Goal: Task Accomplishment & Management: Manage account settings

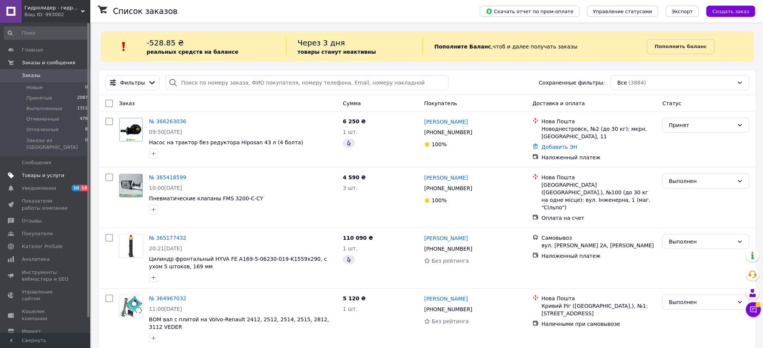
click at [50, 172] on span "Товары и услуги" at bounding box center [43, 175] width 43 height 7
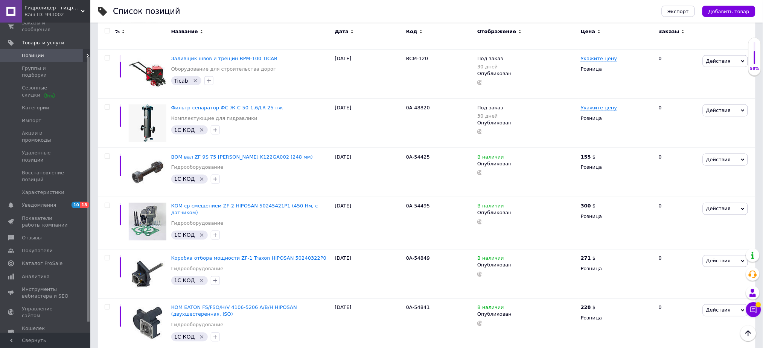
scroll to position [347, 0]
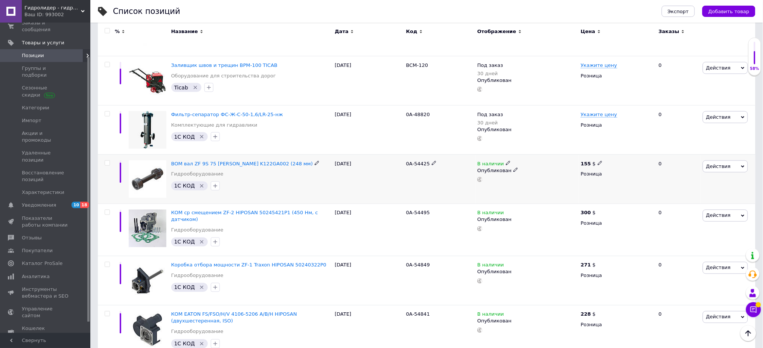
click at [253, 160] on div "ВОМ вал ZF 9S 75 MURAT MAKINA K122GA002 (248 мм) Гидрооборудование 1C КОД" at bounding box center [251, 179] width 164 height 49
click at [248, 162] on span "ВОМ вал ZF 9S 75 [PERSON_NAME] K122GA002 (248 мм)" at bounding box center [242, 164] width 142 height 6
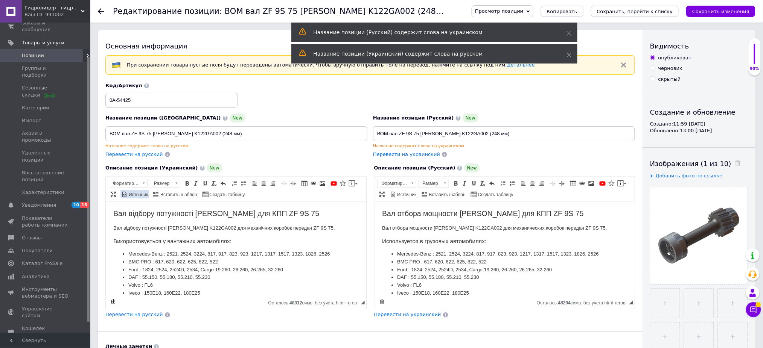
click at [140, 193] on span "Источник" at bounding box center [138, 195] width 20 height 6
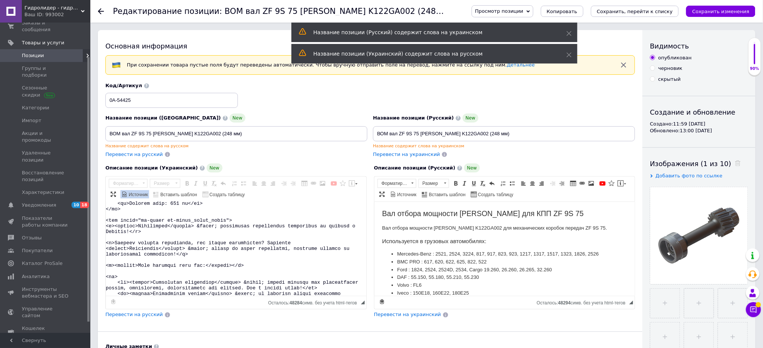
scroll to position [128, 0]
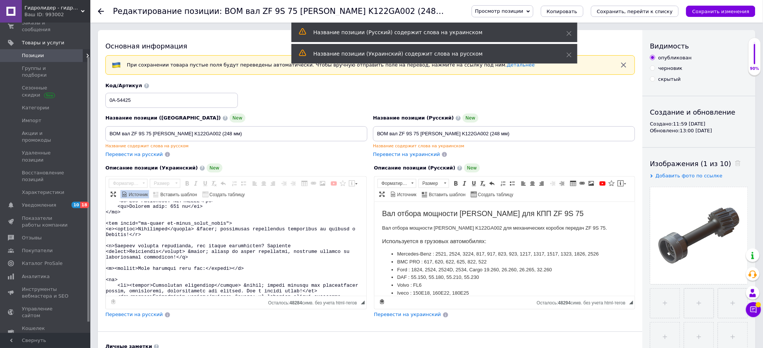
drag, startPoint x: 171, startPoint y: 288, endPoint x: 99, endPoint y: 225, distance: 95.7
click at [99, 225] on div "Основная информация При сохранении товара пустые поля будут переведены автомати…" at bounding box center [370, 256] width 544 height 452
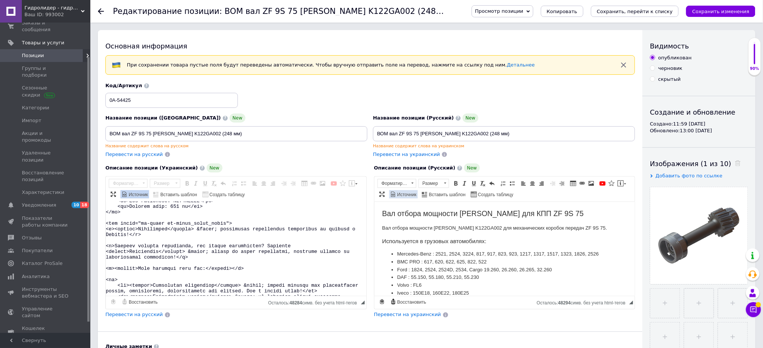
click at [404, 195] on span "Источник" at bounding box center [406, 195] width 20 height 6
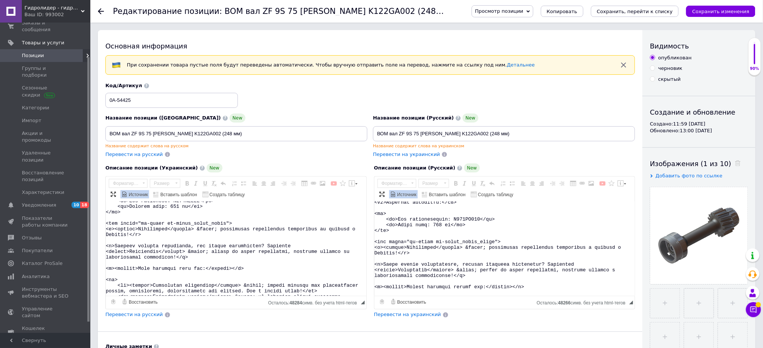
scroll to position [109, 0]
drag, startPoint x: 399, startPoint y: 289, endPoint x: 369, endPoint y: 241, distance: 56.8
click at [369, 241] on div "Описание позиции (Украинский) New Вал відбору потужності Murat Makina для КПП Z…" at bounding box center [370, 241] width 537 height 163
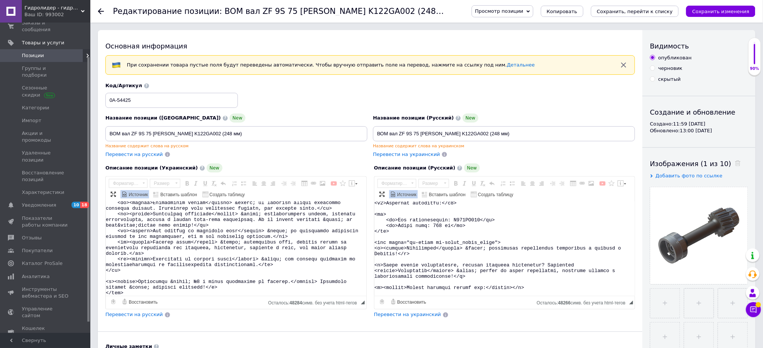
drag, startPoint x: 106, startPoint y: 222, endPoint x: 250, endPoint y: 336, distance: 183.2
click at [250, 336] on div "Основная информация При сохранении товара пустые поля будут переведены автомати…" at bounding box center [370, 256] width 544 height 452
click at [56, 117] on span "Импорт" at bounding box center [46, 120] width 48 height 7
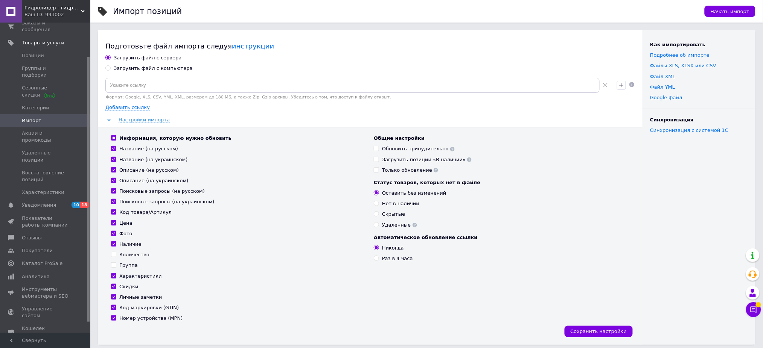
click at [115, 68] on div "Загрузить файл с компьютера" at bounding box center [153, 68] width 79 height 7
click at [110, 68] on input "Загрузить файл с компьютера" at bounding box center [107, 67] width 5 height 5
radio input "true"
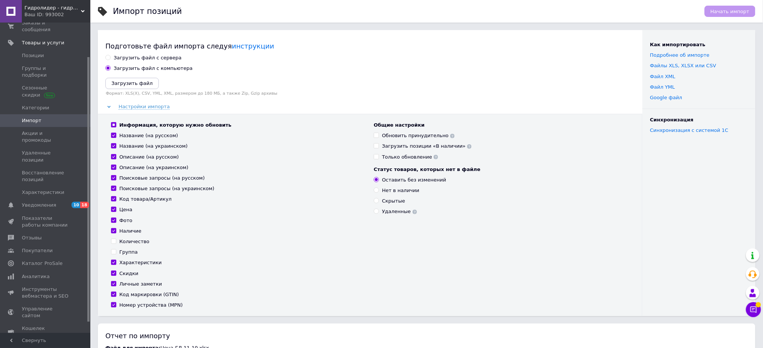
click at [134, 122] on div "Информация, которую нужно обновить" at bounding box center [175, 125] width 112 height 7
click at [116, 122] on input "Информация, которую нужно обновить" at bounding box center [113, 124] width 5 height 5
checkbox input "false"
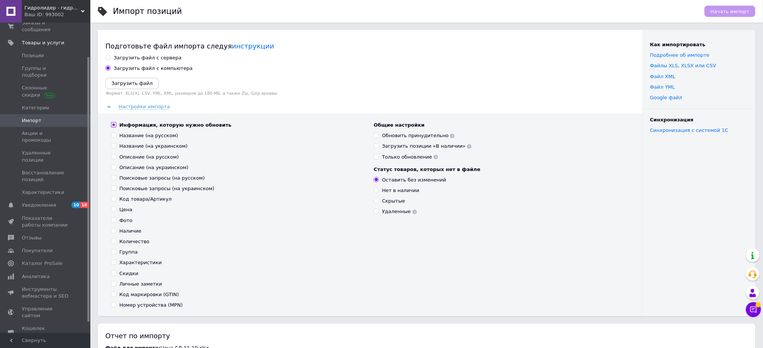
checkbox input "false"
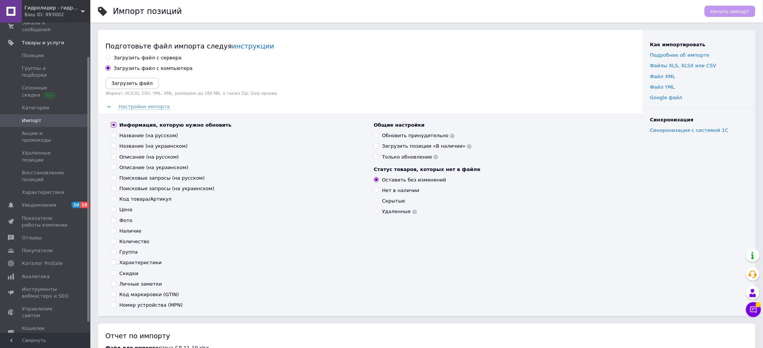
checkbox input "false"
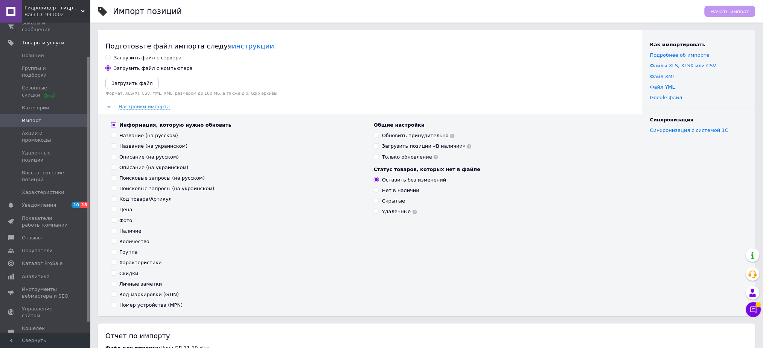
checkbox input "false"
click at [129, 127] on div "Информация, которую нужно обновить" at bounding box center [175, 125] width 112 height 7
click at [116, 127] on input "Информация, которую нужно обновить" at bounding box center [113, 124] width 5 height 5
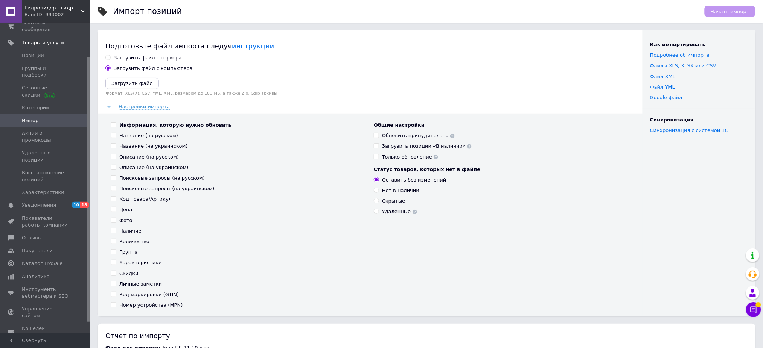
checkbox input "true"
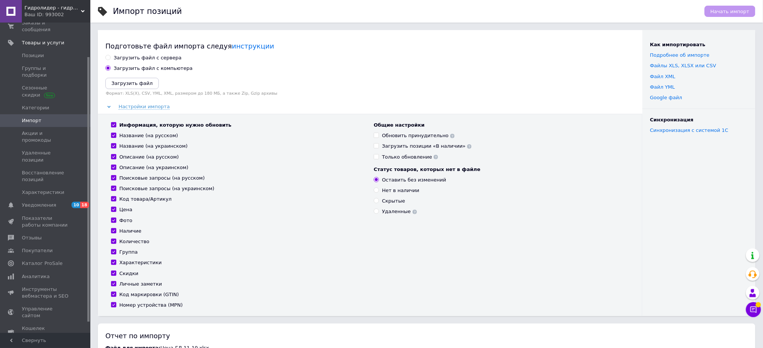
checkbox input "true"
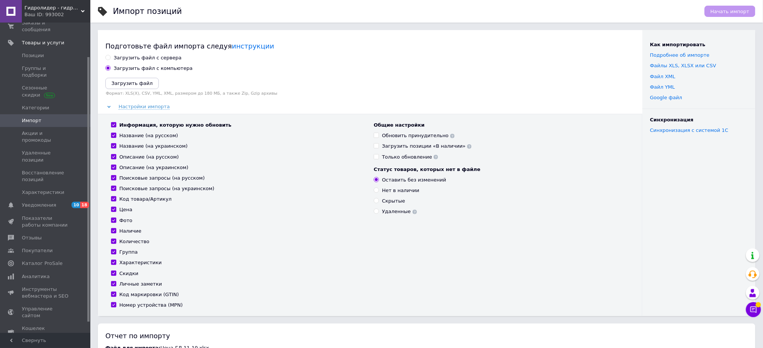
checkbox input "true"
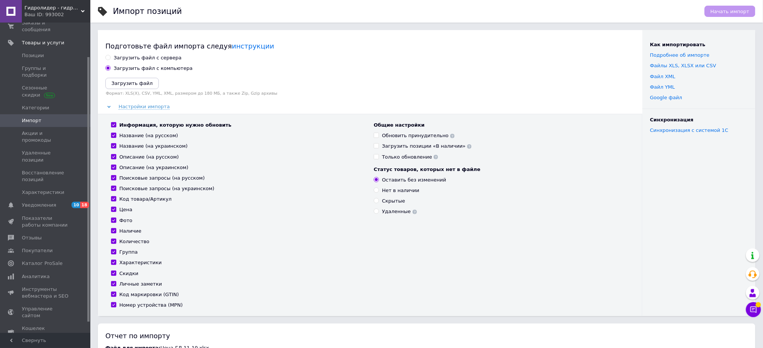
checkbox input "true"
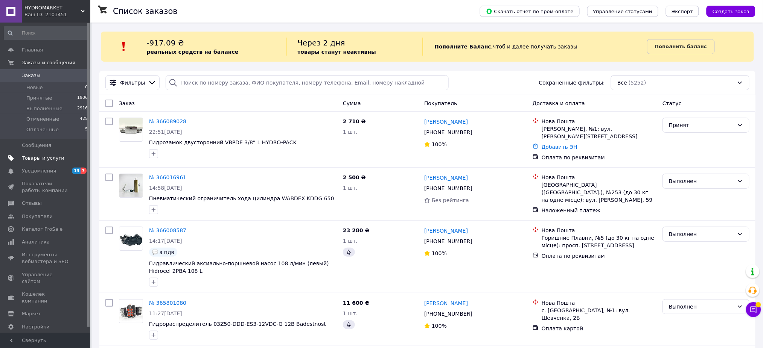
click at [57, 159] on span "Товары и услуги" at bounding box center [43, 158] width 43 height 7
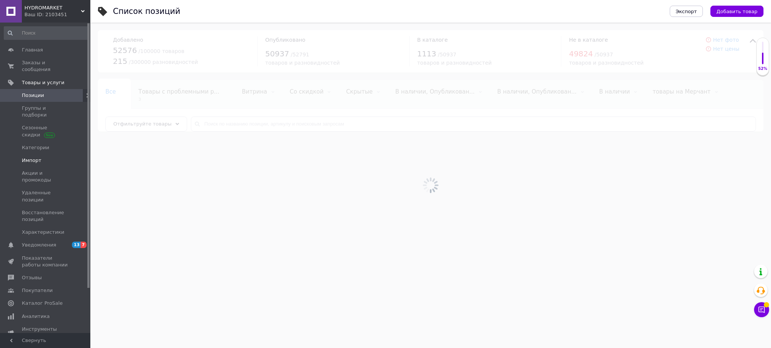
click at [53, 157] on span "Импорт" at bounding box center [46, 160] width 48 height 7
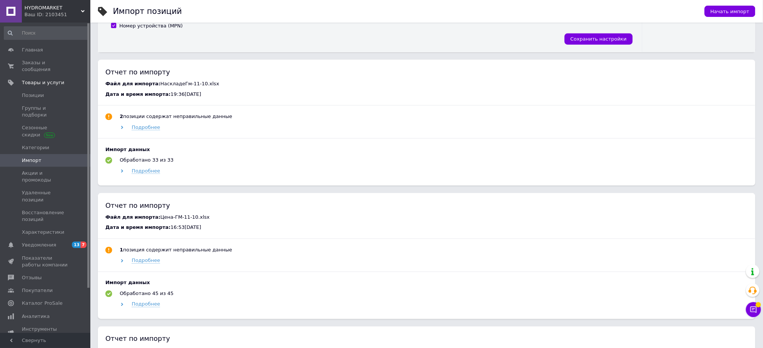
scroll to position [293, 0]
click at [70, 11] on span "HYDROMARKET" at bounding box center [52, 8] width 56 height 7
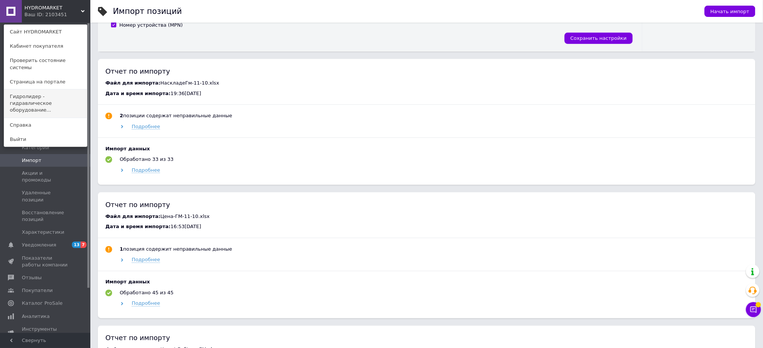
click at [51, 90] on link "Гидролидер - гидравлическое оборудование..." at bounding box center [45, 104] width 83 height 28
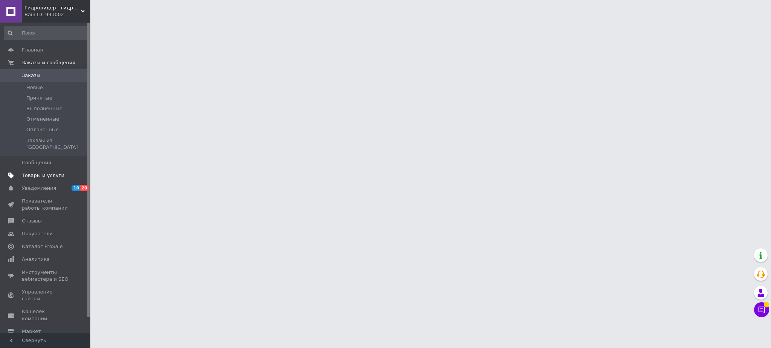
click at [58, 172] on span "Товары и услуги" at bounding box center [43, 175] width 43 height 7
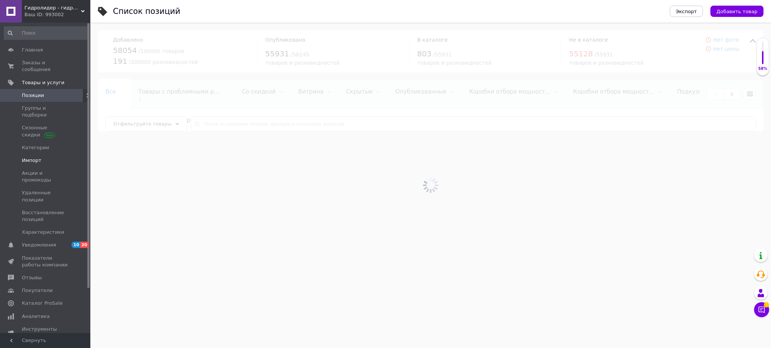
click at [50, 157] on span "Импорт" at bounding box center [46, 160] width 48 height 7
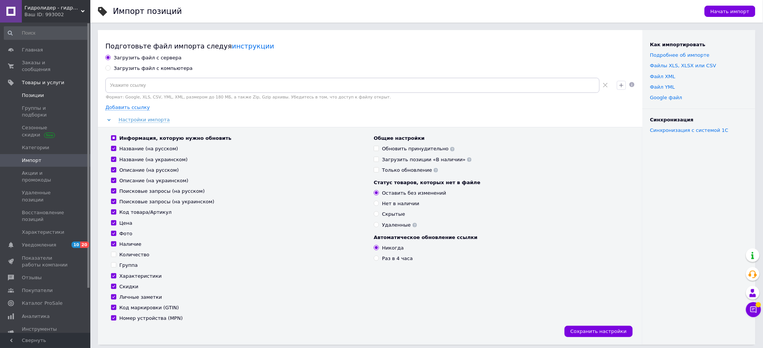
click at [51, 94] on link "Позиции" at bounding box center [46, 95] width 92 height 13
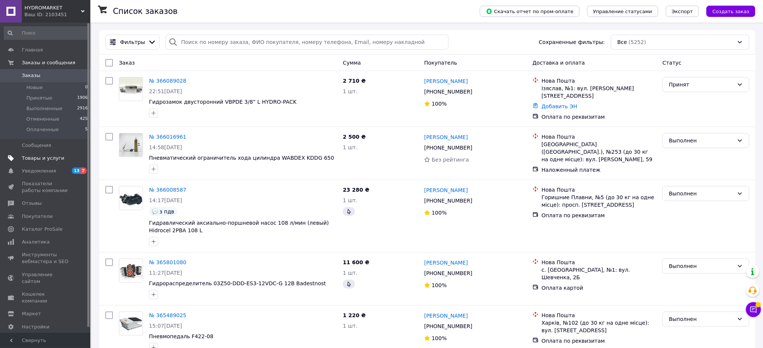
click at [46, 153] on link "Товары и услуги" at bounding box center [46, 158] width 92 height 13
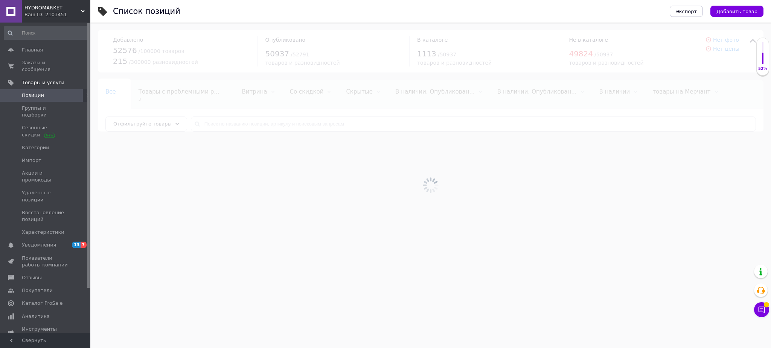
click at [263, 126] on div at bounding box center [430, 186] width 680 height 326
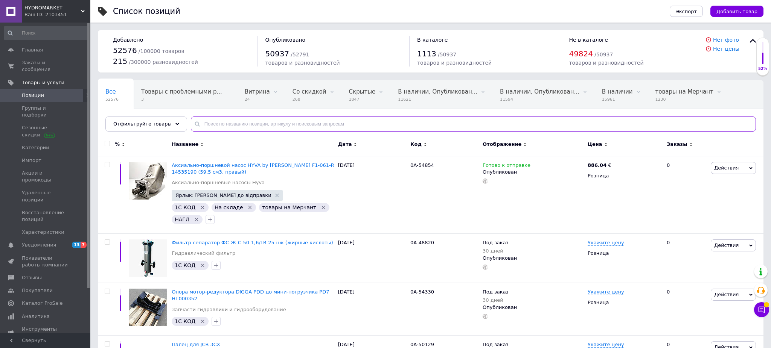
click at [263, 126] on input "text" at bounding box center [473, 124] width 565 height 15
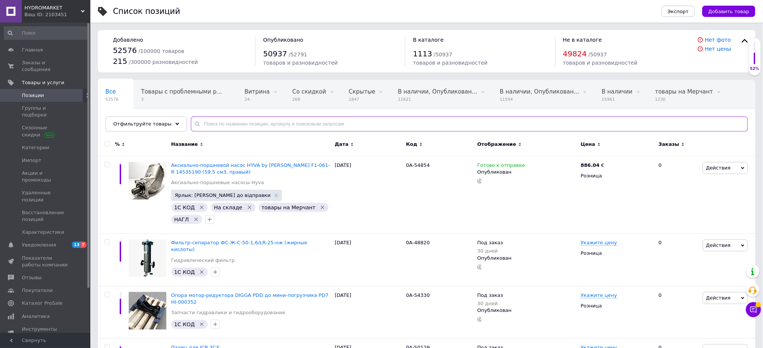
paste input "0А-24705"
type input "0А-24705"
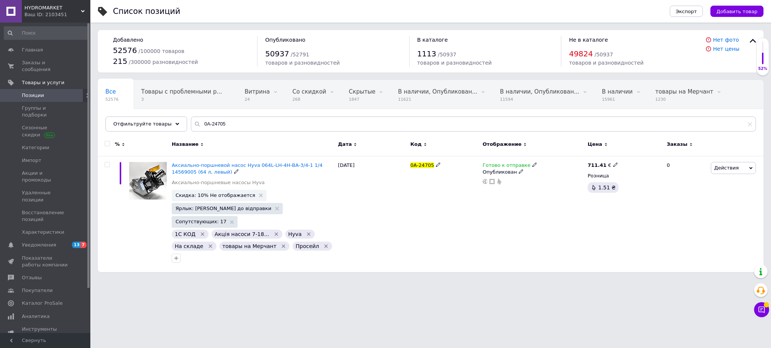
click at [223, 165] on span "Аксиально-поршневой насос Hyva 064L-LH-4H-BA-3/4-1 1/4 14569005 (64 л, левый)" at bounding box center [247, 169] width 151 height 12
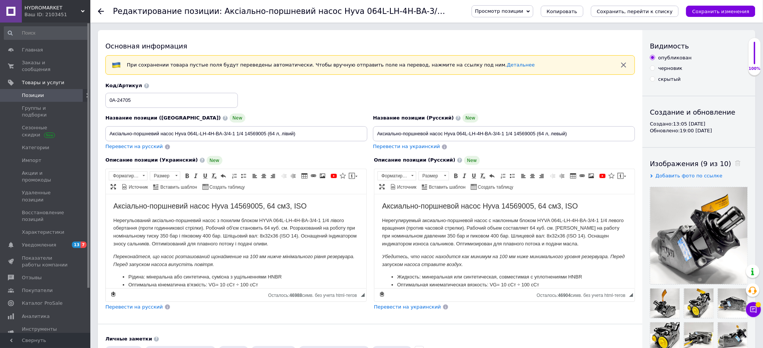
checkbox input "true"
click at [61, 92] on span "Позиции" at bounding box center [46, 95] width 48 height 7
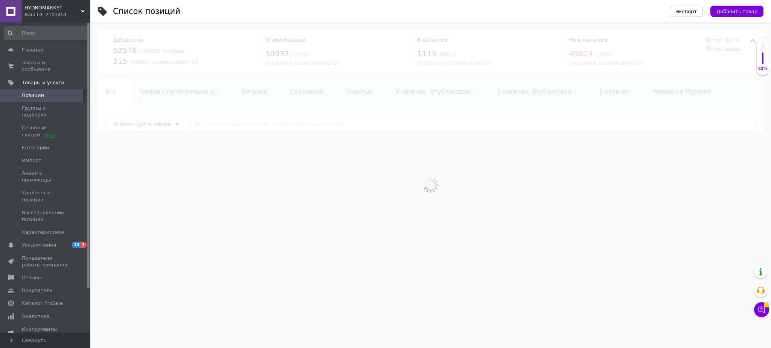
click at [232, 126] on div at bounding box center [430, 186] width 680 height 326
click at [232, 126] on input "text" at bounding box center [473, 124] width 565 height 15
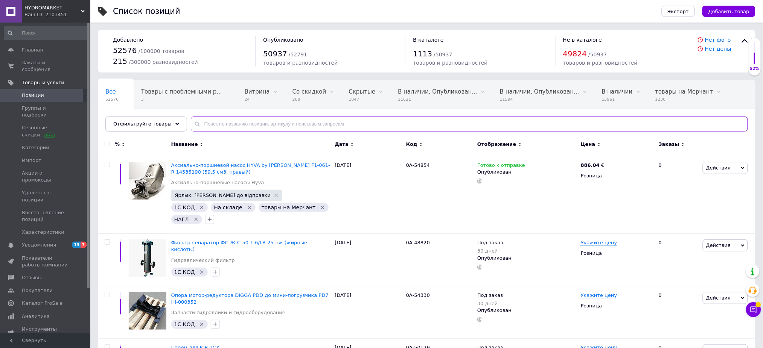
paste input "0А-24580"
type input "0А-24580"
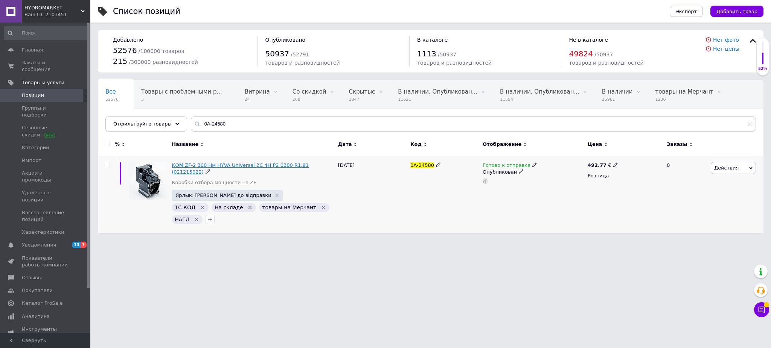
click at [222, 165] on span "КОМ ZF-2 300 Нм HYVA Universal 2C 4H P2 0300 R1.81 (021215022)" at bounding box center [240, 169] width 137 height 12
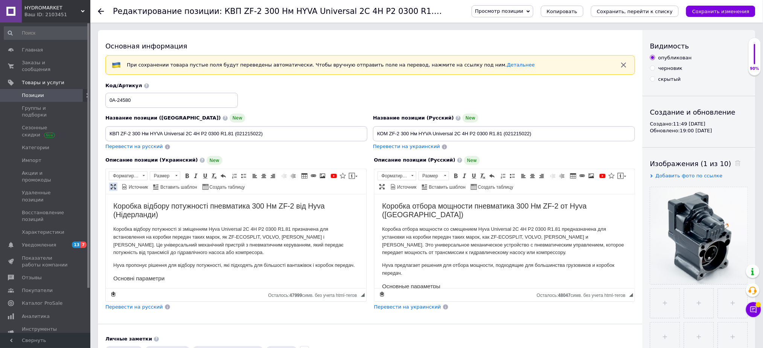
click at [115, 186] on span at bounding box center [113, 187] width 6 height 6
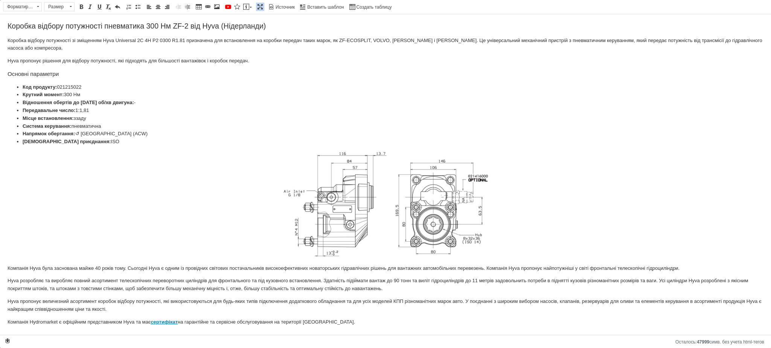
click at [261, 11] on link "Развернуть" at bounding box center [260, 7] width 8 height 8
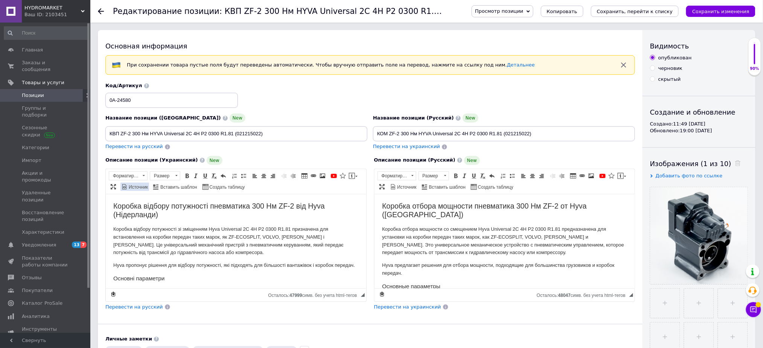
click at [135, 187] on span "Источник" at bounding box center [138, 187] width 20 height 6
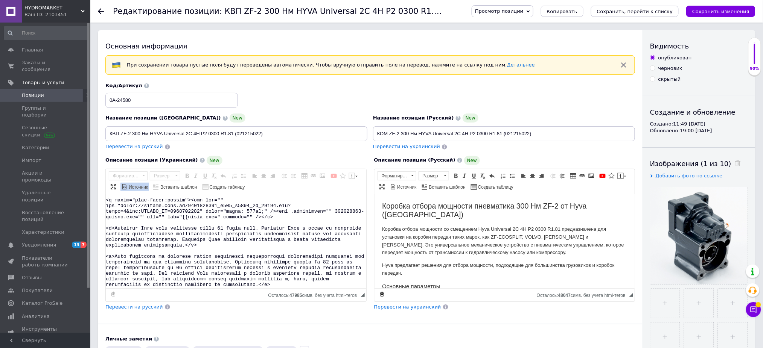
scroll to position [98, 0]
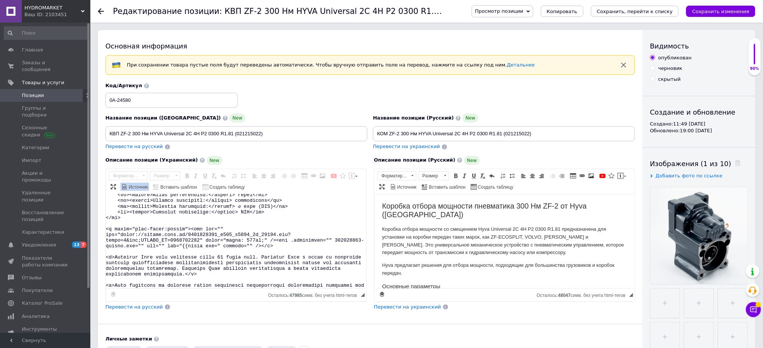
drag, startPoint x: 271, startPoint y: 280, endPoint x: 96, endPoint y: 257, distance: 176.5
paste textarea "div class="ck-alert ck-alert_theme_blue"> <p>HYDROMARKET &mdash; офіційний <a h…"
type textarea "<h2>Коробка відбору потужності пневматика 300 Нм ZF-2 від Hyva (Нідерланди)</h2…"
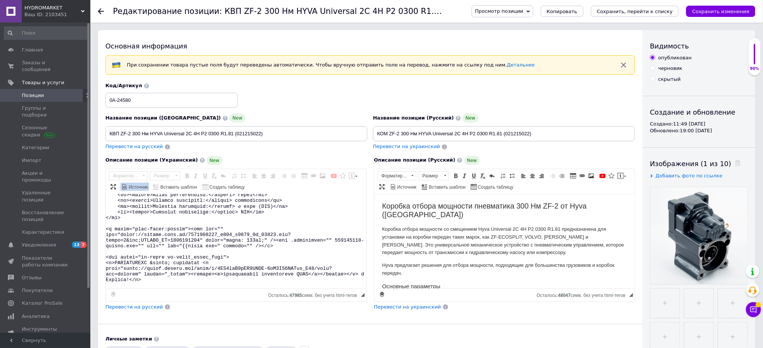
scroll to position [339, 0]
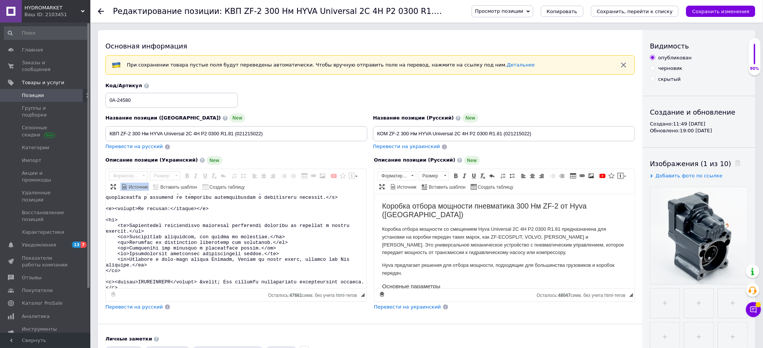
click at [137, 185] on span "Источник" at bounding box center [138, 187] width 20 height 6
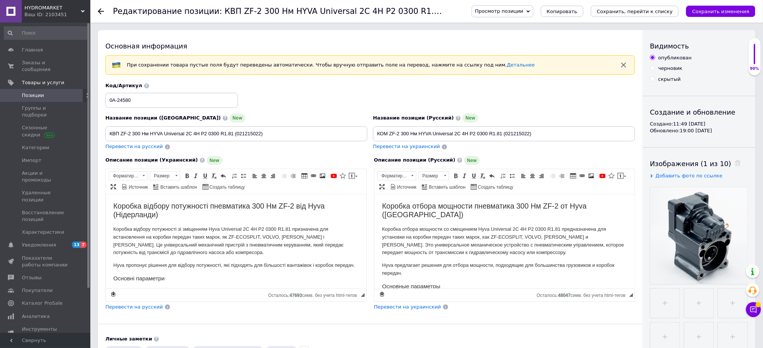
scroll to position [0, 0]
click at [413, 184] on link "Источник" at bounding box center [403, 187] width 29 height 8
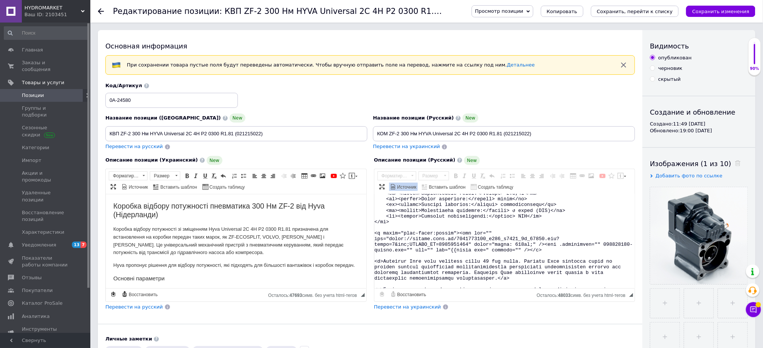
scroll to position [93, 0]
drag, startPoint x: 560, startPoint y: 283, endPoint x: 371, endPoint y: 263, distance: 190.0
click at [371, 263] on div "Описание позиции (Русский) New Коробка отбора мощности пневматика 300 Нм ZF-2 о…" at bounding box center [504, 233] width 269 height 163
paste textarea "<div class="ck-alert ck-alert_theme_blue"> <p><strong>HYDROMARKET</strong> &mda…"
type textarea "<h2>Коробка отбора мощности пневматика 300 Нм ZF-2 от Hyva (Нидерланды)</h2> <p…"
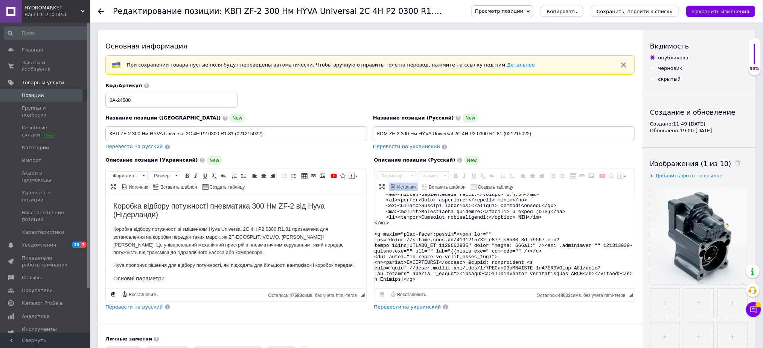
scroll to position [350, 0]
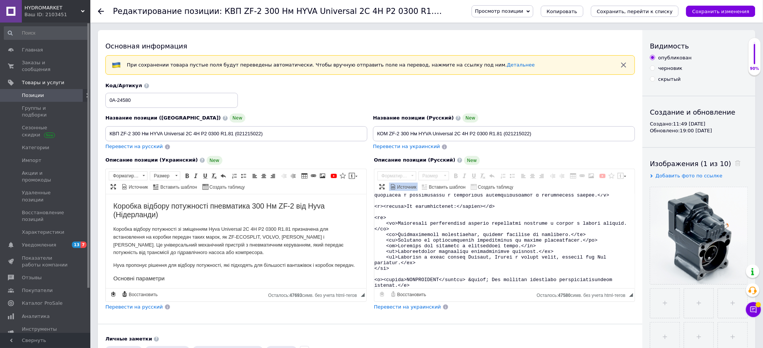
click at [413, 183] on link "Источник" at bounding box center [403, 187] width 29 height 8
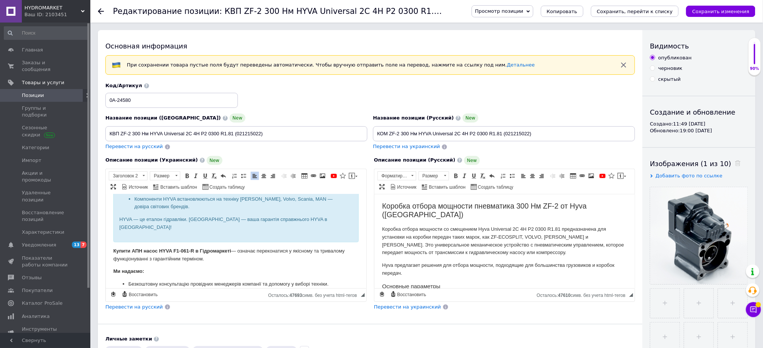
scroll to position [465, 0]
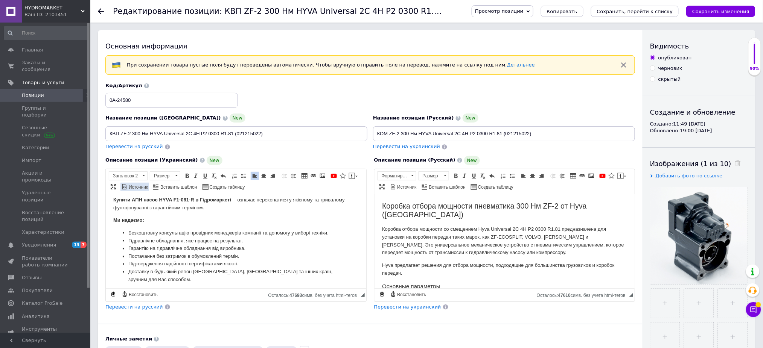
click at [143, 187] on span "Источник" at bounding box center [138, 187] width 20 height 6
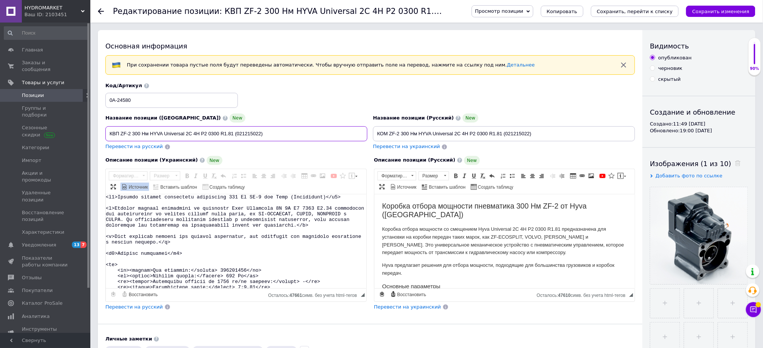
drag, startPoint x: 111, startPoint y: 132, endPoint x: 150, endPoint y: 131, distance: 39.2
click at [150, 131] on input "КВП ZF-2 300 Нм HYVA Universal 2C 4H P2 0300 R1.81 (021215022)" at bounding box center [236, 133] width 262 height 15
click at [364, 210] on div "Rich Text Editor, EE97F8DA-1248-4700-A155-DF70EF2B2076 Панели инструментов реда…" at bounding box center [235, 235] width 261 height 133
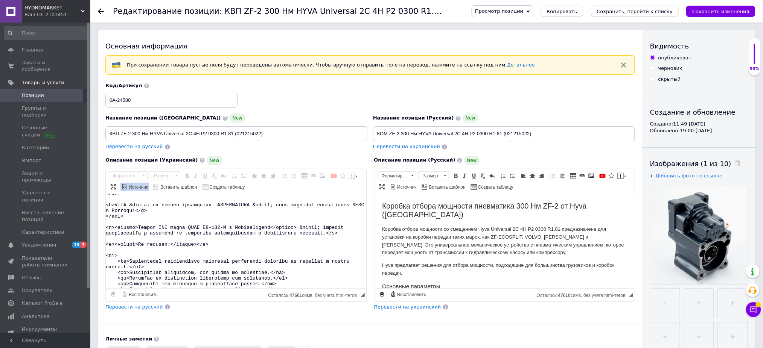
scroll to position [296, 0]
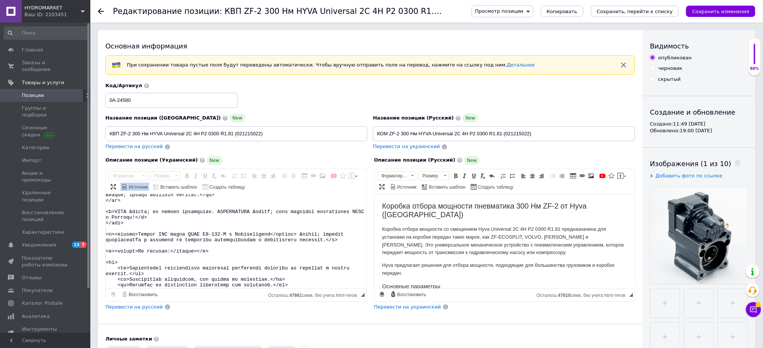
drag, startPoint x: 159, startPoint y: 230, endPoint x: 224, endPoint y: 233, distance: 64.8
click at [224, 233] on textarea "Визуальный текстовый редактор, EE97F8DA-1248-4700-A155-DF70EF2B2076" at bounding box center [236, 242] width 260 height 94
drag, startPoint x: 226, startPoint y: 233, endPoint x: 159, endPoint y: 231, distance: 67.4
click at [159, 231] on textarea "Визуальный текстовый редактор, EE97F8DA-1248-4700-A155-DF70EF2B2076" at bounding box center [236, 242] width 260 height 94
drag, startPoint x: 109, startPoint y: 133, endPoint x: 161, endPoint y: 132, distance: 52.3
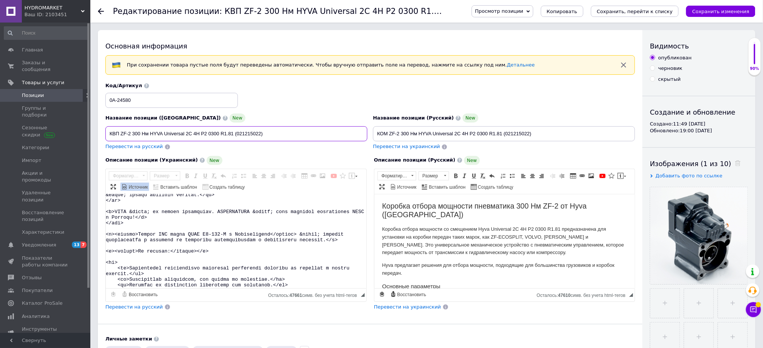
click at [161, 132] on input "КВП ZF-2 300 Нм HYVA Universal 2C 4H P2 0300 R1.81 (021215022)" at bounding box center [236, 133] width 262 height 15
drag, startPoint x: 158, startPoint y: 232, endPoint x: 226, endPoint y: 231, distance: 68.1
click at [226, 231] on textarea "Визуальный текстовый редактор, EE97F8DA-1248-4700-A155-DF70EF2B2076" at bounding box center [236, 242] width 260 height 94
paste textarea "ВП ZF-2 300 Нм HYVA"
click at [415, 185] on span "Источник" at bounding box center [406, 187] width 20 height 6
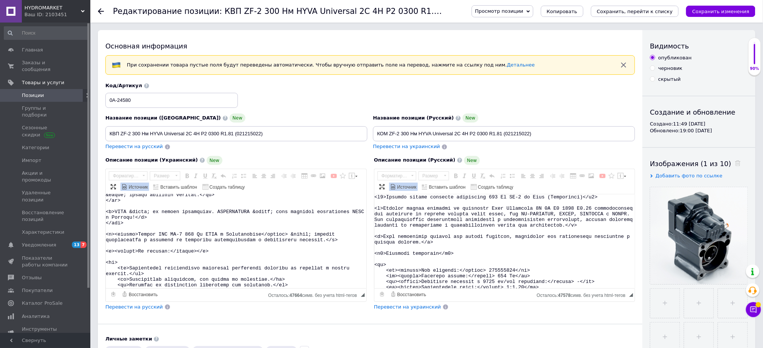
type textarea "<h2>Коробка відбору потужності пневматика 300 Нм ZF-2 від Hyva (Нідерланди)</h2…"
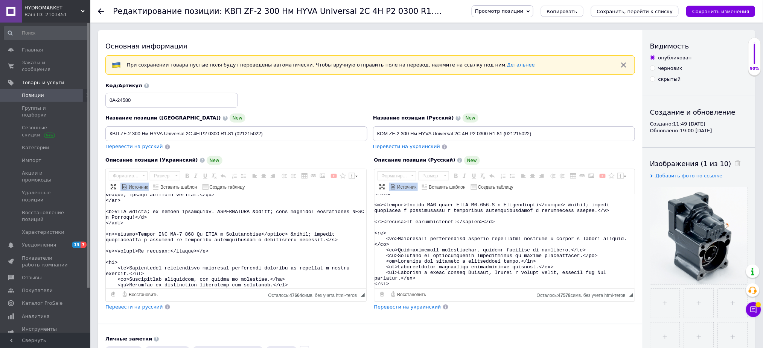
scroll to position [318, 0]
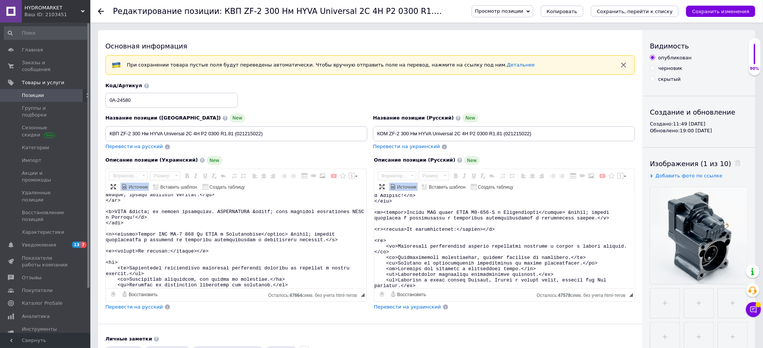
drag, startPoint x: 430, startPoint y: 228, endPoint x: 495, endPoint y: 227, distance: 65.1
click at [495, 227] on textarea "Визуальный текстовый редактор, 9DA659DE-3891-41AF-AFBB-E2D7952BC961" at bounding box center [504, 242] width 260 height 94
paste textarea "КВП ZF-2 300 Нм HYVA"
click at [433, 230] on textarea "Визуальный текстовый редактор, 9DA659DE-3891-41AF-AFBB-E2D7952BC961" at bounding box center [504, 242] width 260 height 94
type textarea "<h2>Коробка отбора мощности пневматика 300 Нм ZF-2 от Hyva (Нидерланды)</h2> <p…"
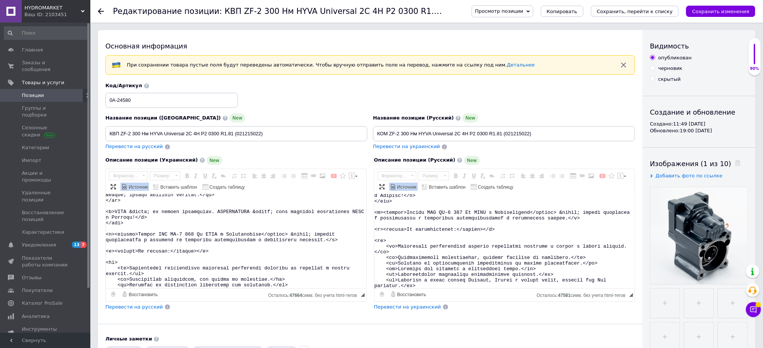
click at [412, 190] on span "Источник" at bounding box center [406, 187] width 20 height 6
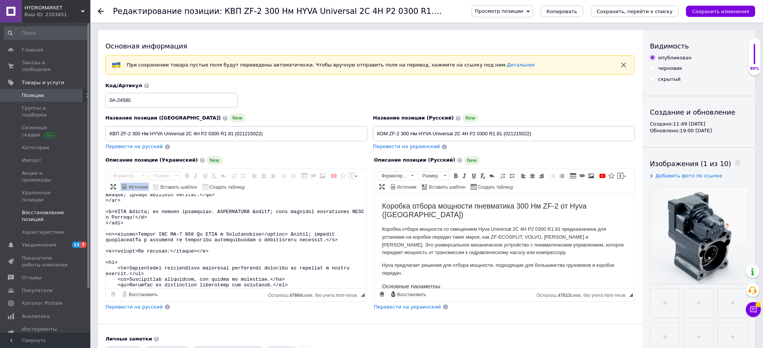
scroll to position [0, 0]
click at [129, 185] on span "Источник" at bounding box center [138, 187] width 20 height 6
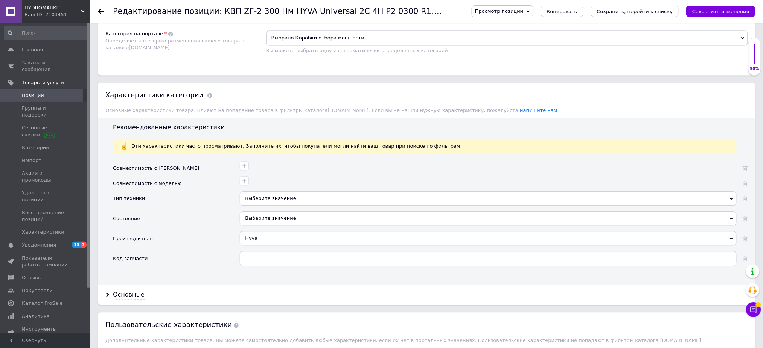
scroll to position [440, 0]
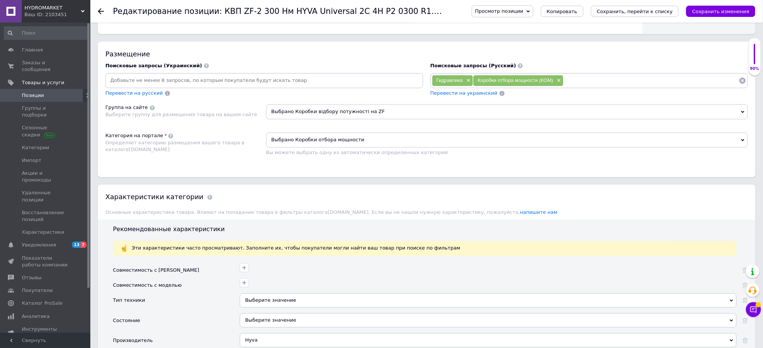
click at [745, 85] on icon at bounding box center [743, 81] width 8 height 8
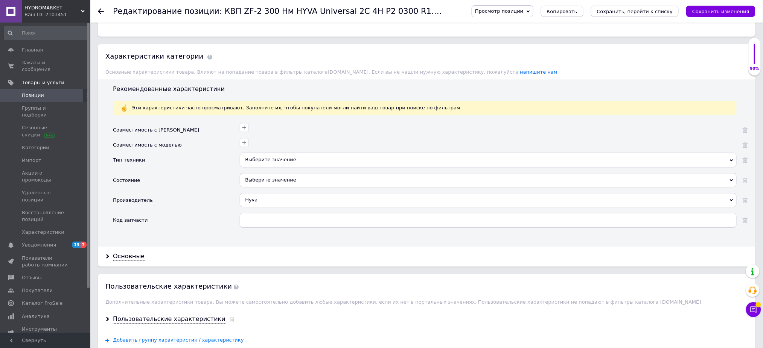
scroll to position [616, 0]
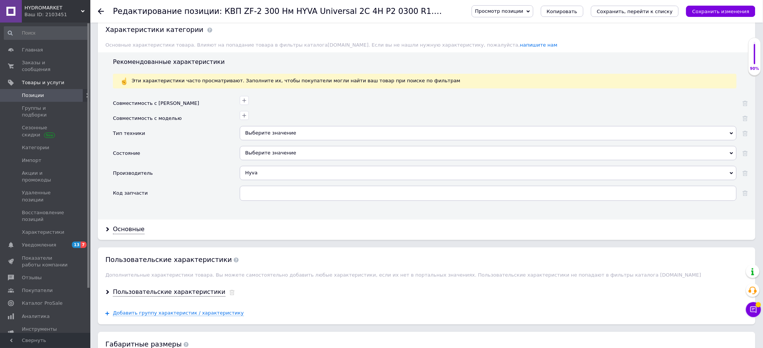
click at [293, 140] on div "Выберите значение" at bounding box center [488, 133] width 497 height 14
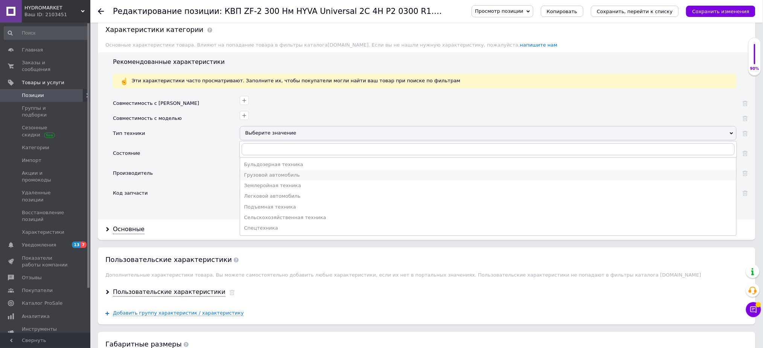
click at [270, 179] on div "Грузовой автомобиль" at bounding box center [488, 175] width 488 height 7
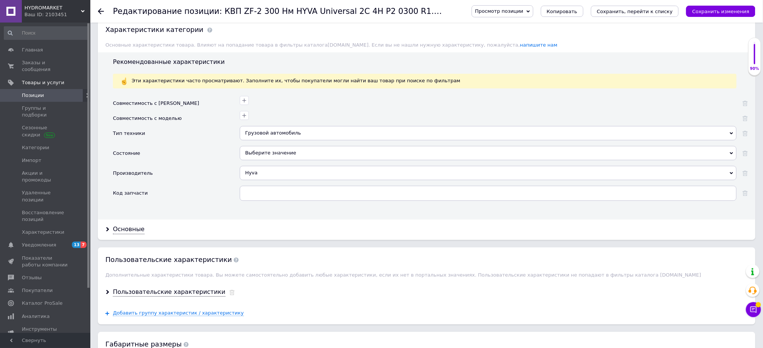
scroll to position [0, 0]
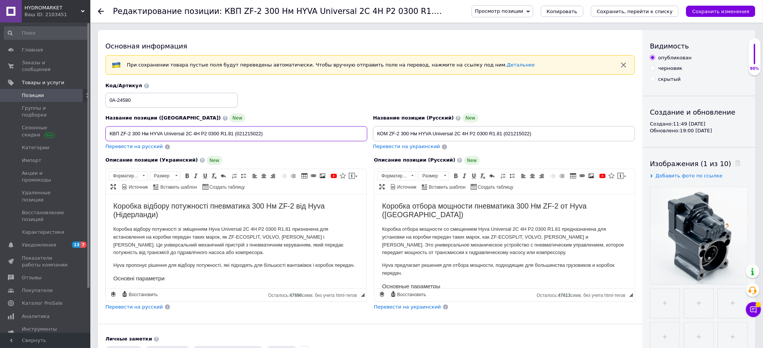
click at [252, 129] on input "КВП ZF-2 300 Нм HYVA Universal 2C 4H P2 0300 R1.81 (021215022)" at bounding box center [236, 133] width 262 height 15
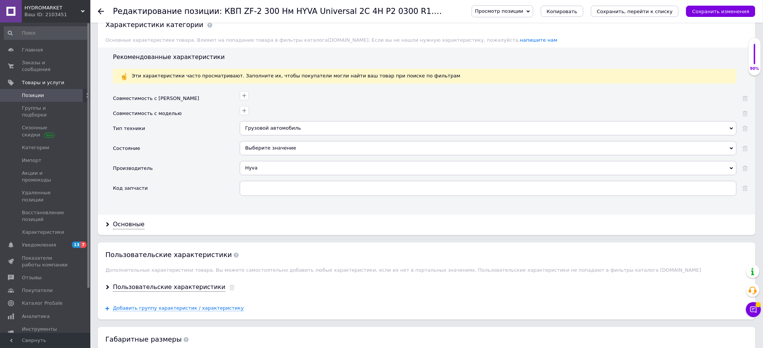
scroll to position [623, 0]
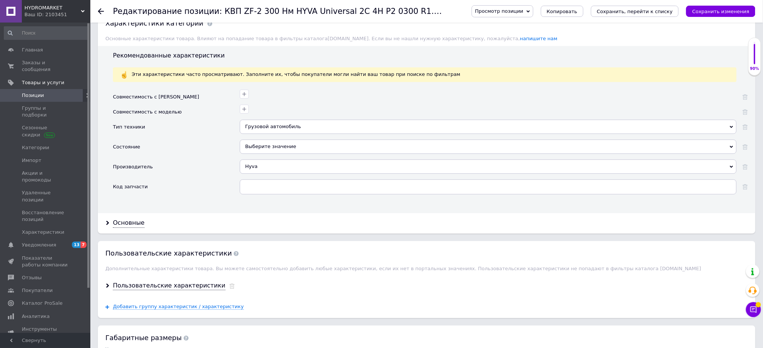
drag, startPoint x: 287, startPoint y: 222, endPoint x: 286, endPoint y: 226, distance: 4.3
click at [286, 201] on div "Совместимость с маркой Совместимость с моделью Тип техники Грузовой автомобиль …" at bounding box center [430, 145] width 635 height 111
click at [286, 195] on input "text" at bounding box center [488, 186] width 497 height 15
paste input "021215022"
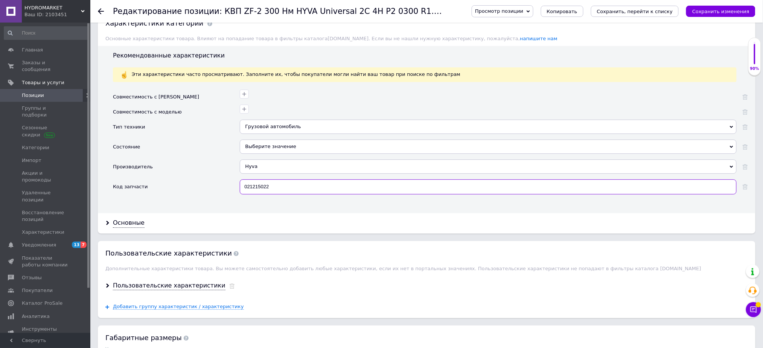
type input "021215022"
click at [289, 154] on div "Выберите значение" at bounding box center [488, 147] width 497 height 14
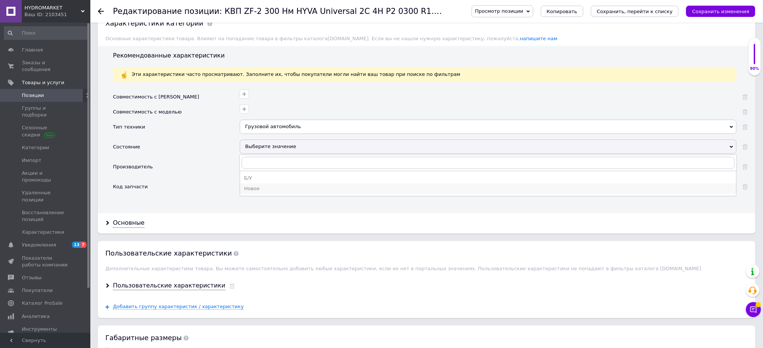
click at [265, 192] on div "Новое" at bounding box center [488, 188] width 488 height 7
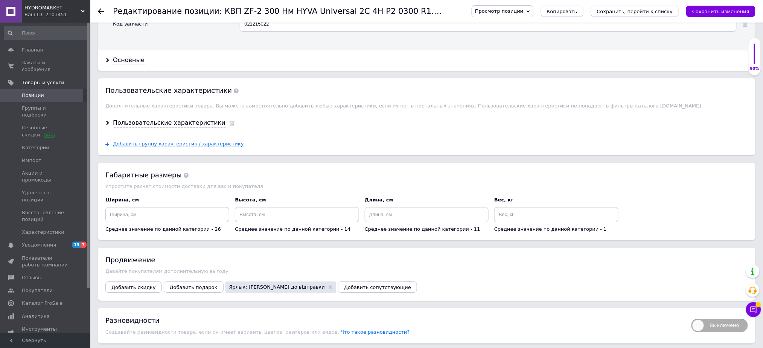
scroll to position [789, 0]
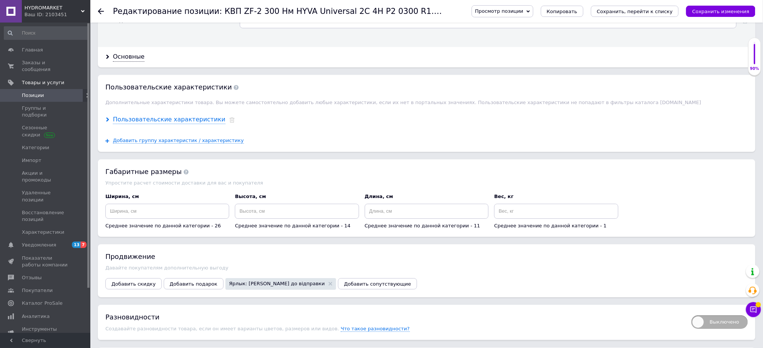
click at [164, 124] on div "Пользовательские характеристики" at bounding box center [169, 120] width 113 height 9
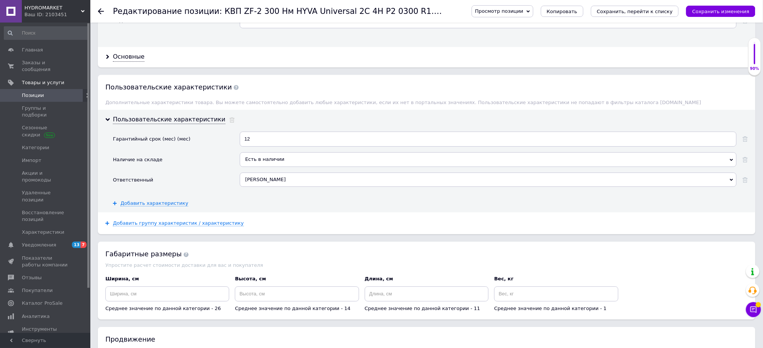
click at [745, 172] on div at bounding box center [741, 162] width 11 height 20
click at [744, 163] on use at bounding box center [744, 159] width 5 height 5
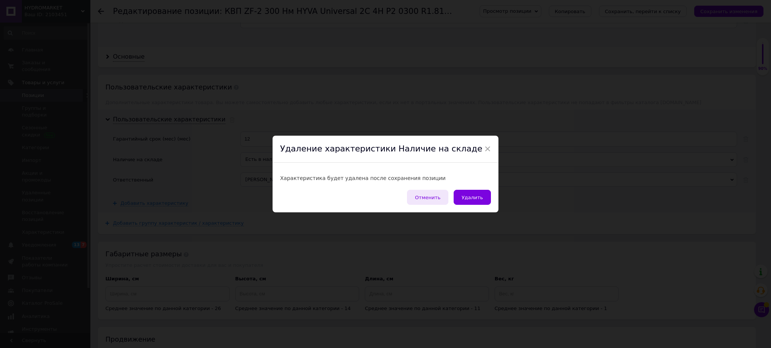
click at [426, 193] on button "Отменить" at bounding box center [427, 197] width 41 height 15
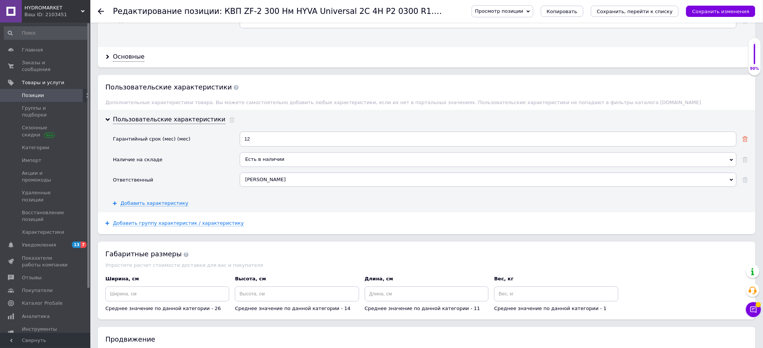
click at [747, 143] on div at bounding box center [744, 139] width 5 height 7
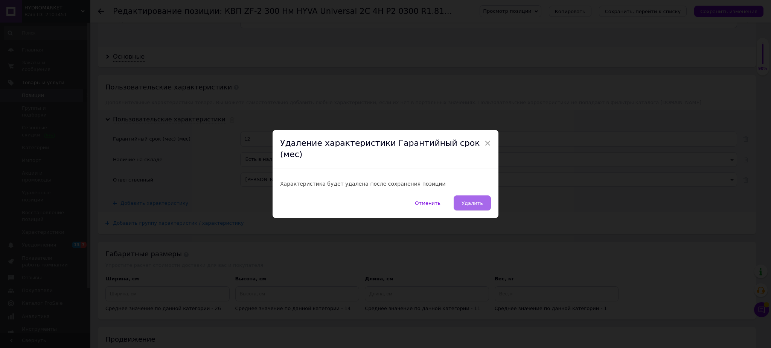
click at [474, 204] on button "Удалить" at bounding box center [471, 203] width 37 height 15
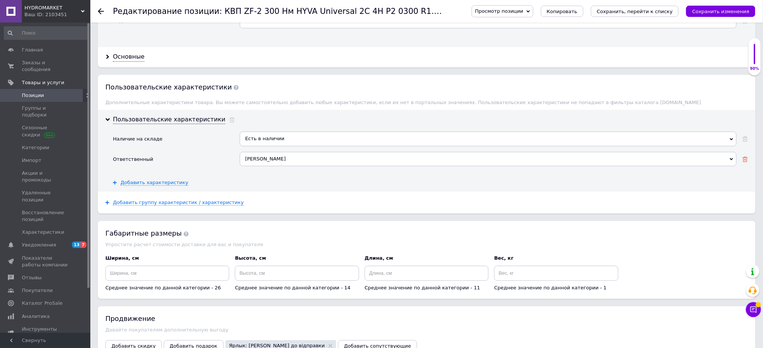
click at [745, 162] on use at bounding box center [744, 159] width 5 height 5
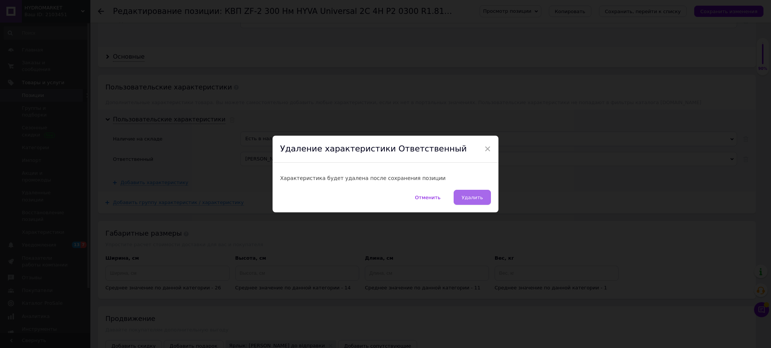
click at [481, 199] on span "Удалить" at bounding box center [471, 198] width 21 height 6
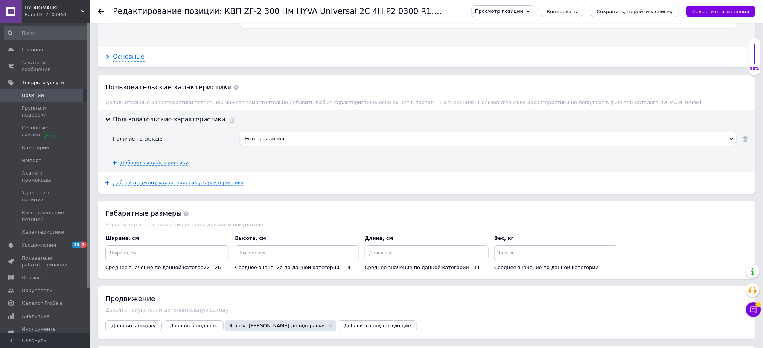
click at [133, 61] on div "Основные" at bounding box center [129, 57] width 32 height 9
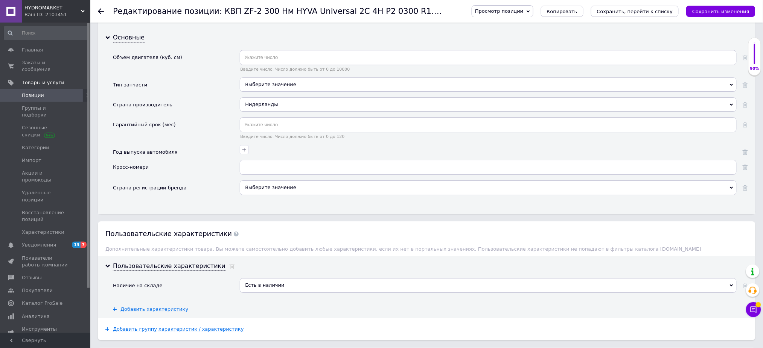
scroll to position [809, 0]
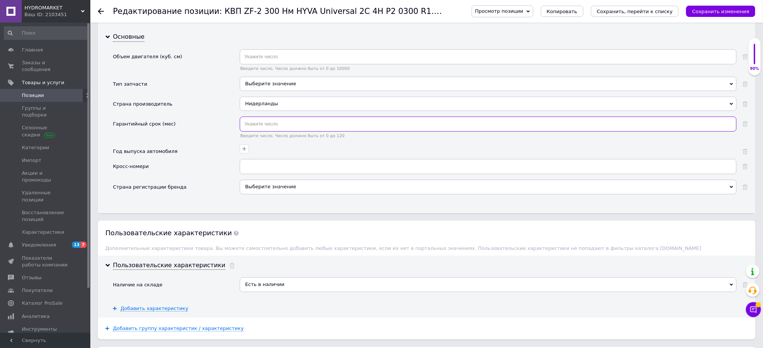
click at [292, 132] on input "text" at bounding box center [488, 124] width 497 height 15
type input "12"
click at [287, 91] on div "Выберите значение" at bounding box center [488, 84] width 497 height 14
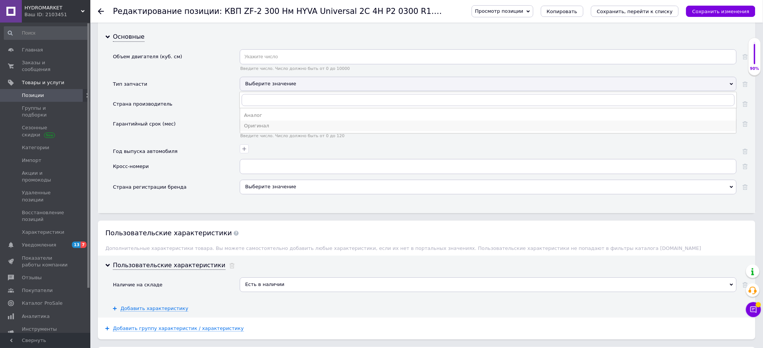
click at [265, 129] on div "Оригинал" at bounding box center [488, 126] width 488 height 7
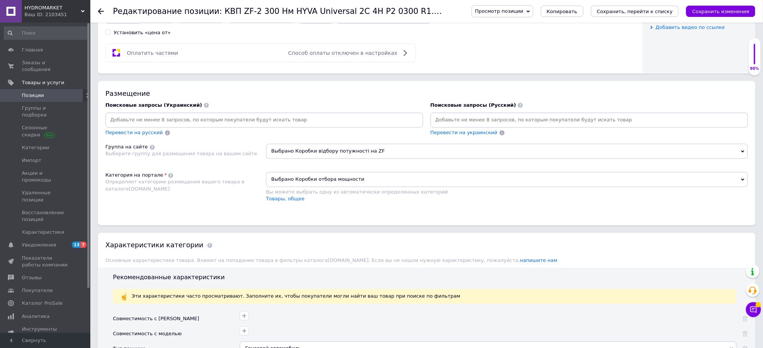
scroll to position [0, 0]
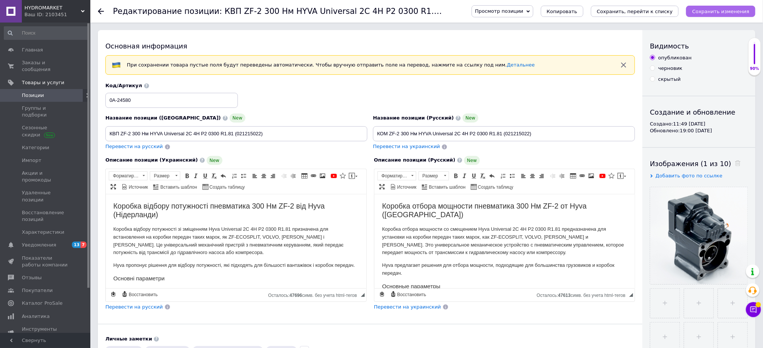
click at [716, 10] on icon "Сохранить изменения" at bounding box center [720, 12] width 57 height 6
click at [720, 11] on icon "Сохранить изменения" at bounding box center [720, 12] width 57 height 6
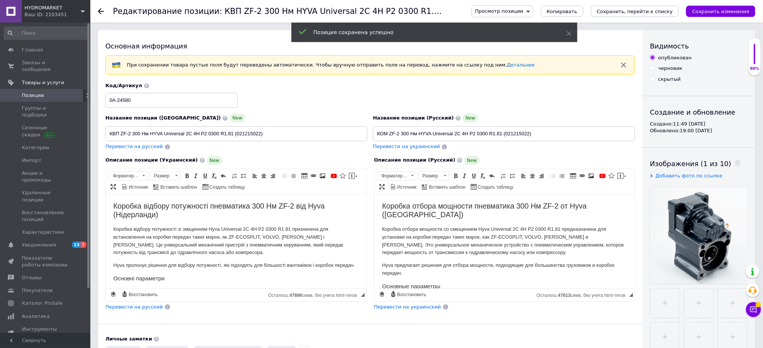
click at [55, 92] on span "Позиции" at bounding box center [46, 95] width 48 height 7
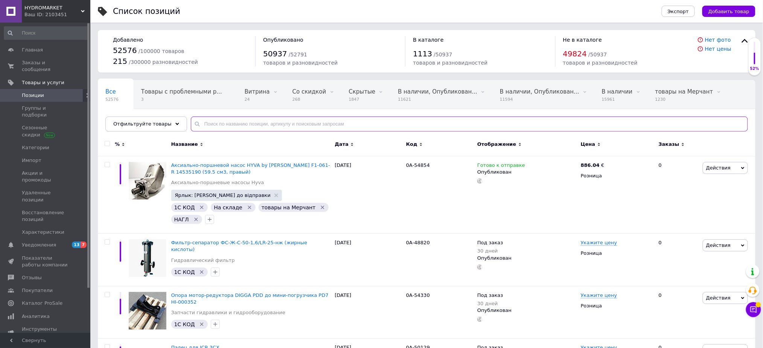
click at [230, 121] on input "text" at bounding box center [469, 124] width 557 height 15
paste input "Коробка отбора мощности Mercedes G3 одношестеренная ISO MURAT MAKINA"
type input "Коробка отбора мощности Mercedes G3 одношестеренная ISO MURAT MAKINA"
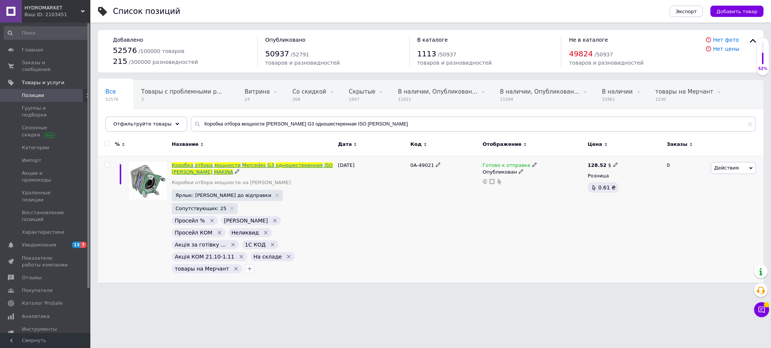
click at [205, 164] on span "отбора" at bounding box center [204, 166] width 18 height 6
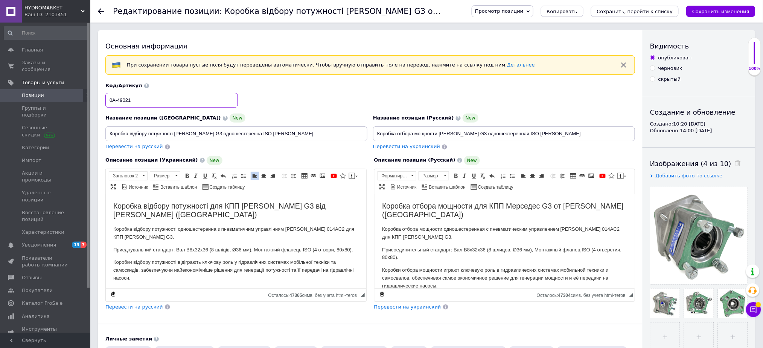
click at [236, 102] on input "0А-49021" at bounding box center [171, 100] width 132 height 15
click at [38, 21] on div "HYDROMARKET Ваш ID: 2103451" at bounding box center [56, 11] width 68 height 23
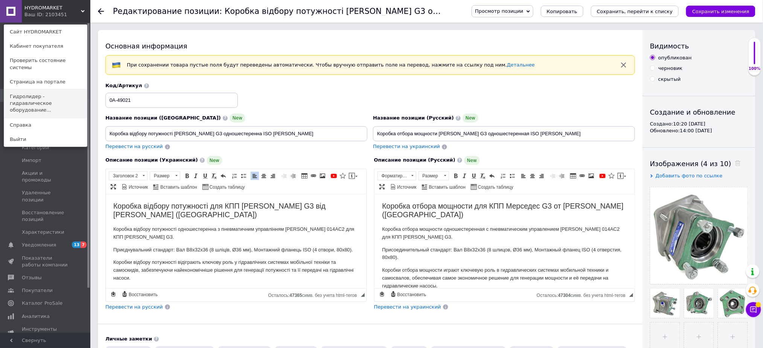
click at [36, 90] on link "Гидролидер - гидравлическое оборудование..." at bounding box center [45, 104] width 83 height 28
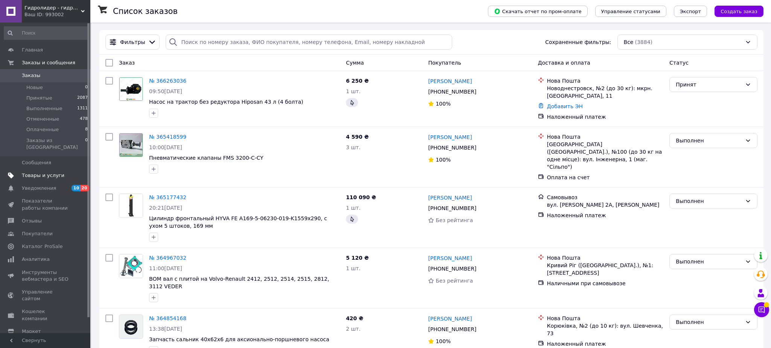
click at [39, 172] on link "Товары и услуги" at bounding box center [46, 175] width 92 height 13
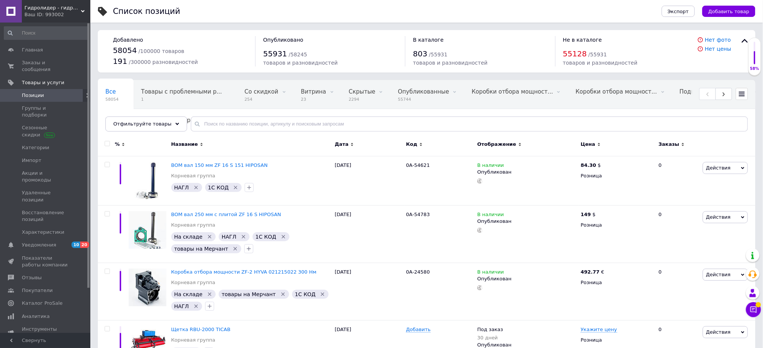
click at [27, 15] on div "Ваш ID: 993002" at bounding box center [57, 14] width 66 height 7
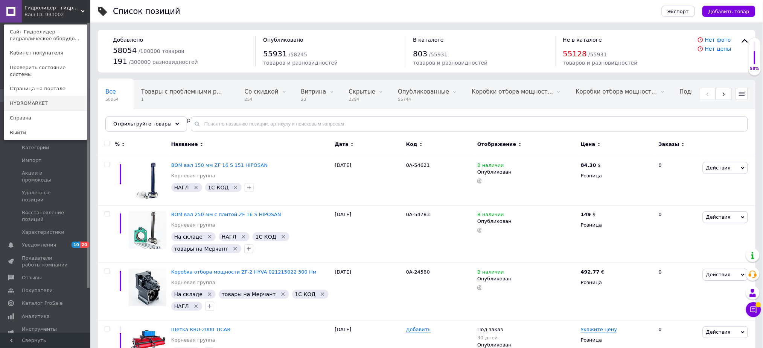
click at [36, 96] on link "HYDROMARKET" at bounding box center [45, 103] width 83 height 14
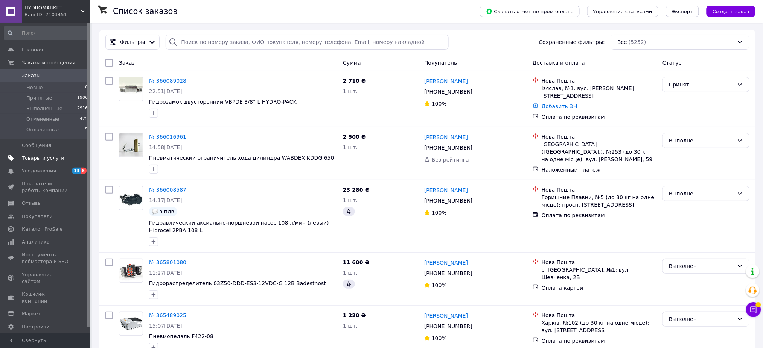
click at [47, 159] on span "Товары и услуги" at bounding box center [43, 158] width 43 height 7
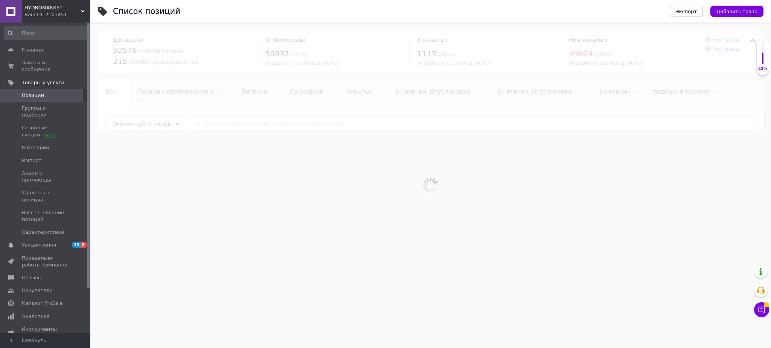
click at [767, 20] on html "HYDROMARKET Ваш ID: 2103451 Сайт HYDROMARKET Кабинет покупателя Проверить состо…" at bounding box center [385, 69] width 771 height 139
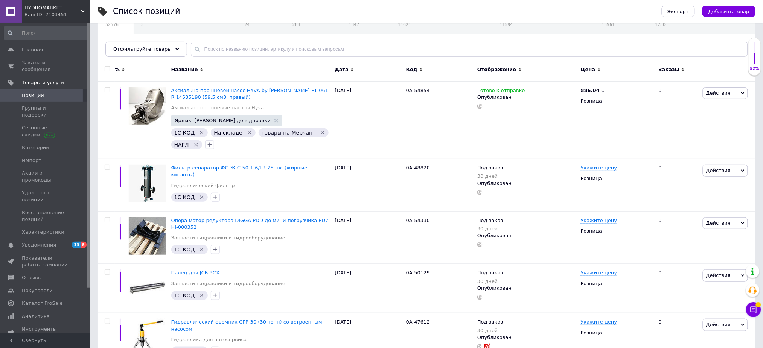
scroll to position [81, 0]
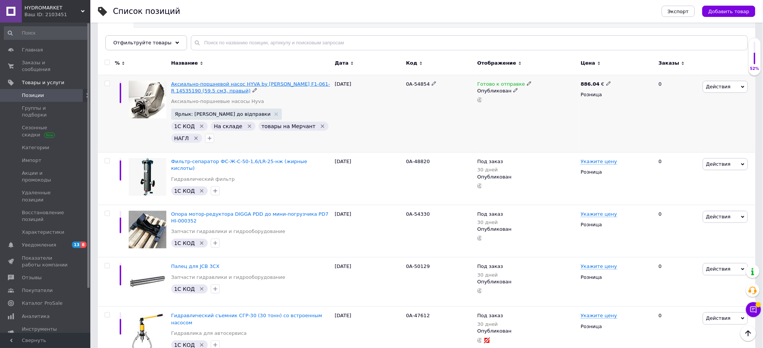
click at [316, 82] on span "Аксиально-поршневой насос HYVA by [PERSON_NAME] F1-061-R 14535190 (59.5 см3, пр…" at bounding box center [250, 87] width 159 height 12
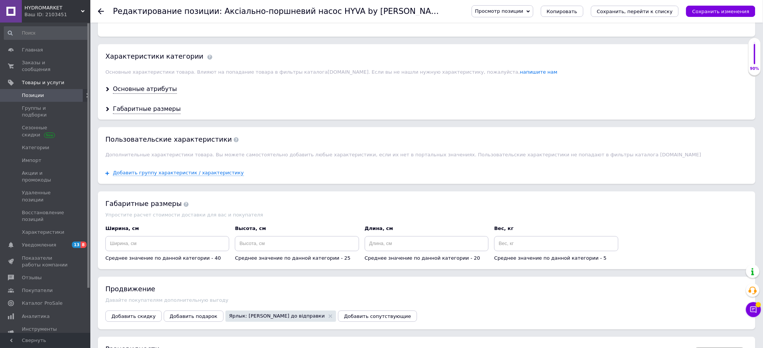
scroll to position [826, 0]
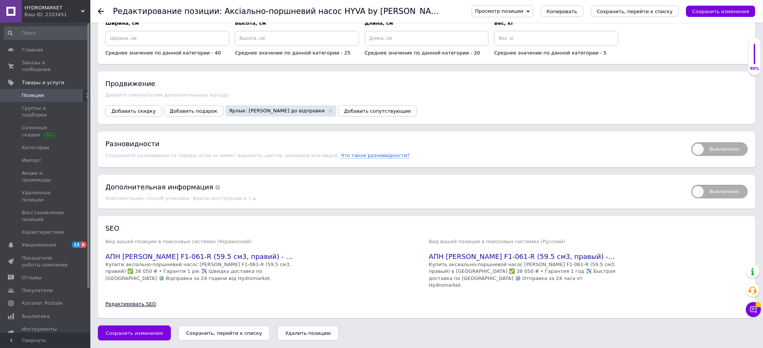
click at [131, 303] on link "Редактировать SEO" at bounding box center [130, 304] width 51 height 6
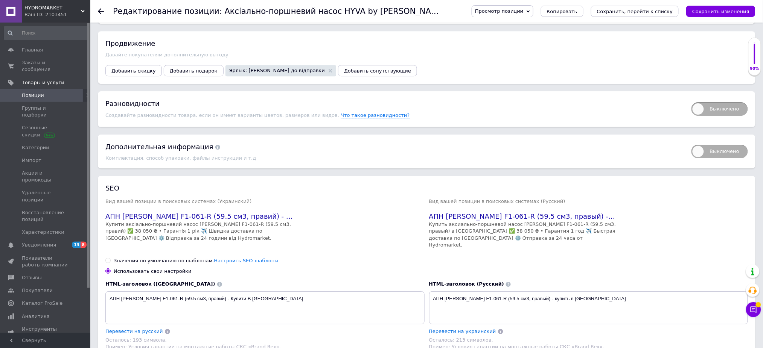
click at [137, 275] on div "Значения по умолчанию по шаблонам. Настроить SEO-шаблоны Использовать свои наст…" at bounding box center [426, 266] width 642 height 17
click at [146, 298] on div "Значения по умолчанию по шаблонам. Настроить SEO-шаблоны Использовать свои наст…" at bounding box center [426, 347] width 642 height 191
click at [171, 265] on div "Значения по умолчанию по шаблонам. Настроить SEO-шаблоны" at bounding box center [196, 261] width 165 height 7
click at [110, 263] on input "Значения по умолчанию по шаблонам. Настроить SEO-шаблоны" at bounding box center [107, 260] width 5 height 5
radio input "true"
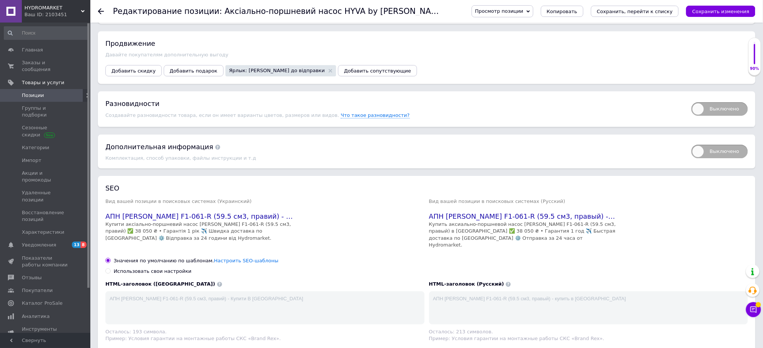
click at [725, 4] on div "Просмотр позиции Сохранить и посмотреть на сайте Сохранить и посмотреть на порт…" at bounding box center [605, 11] width 299 height 23
click at [722, 6] on button "Сохранить изменения" at bounding box center [720, 11] width 69 height 11
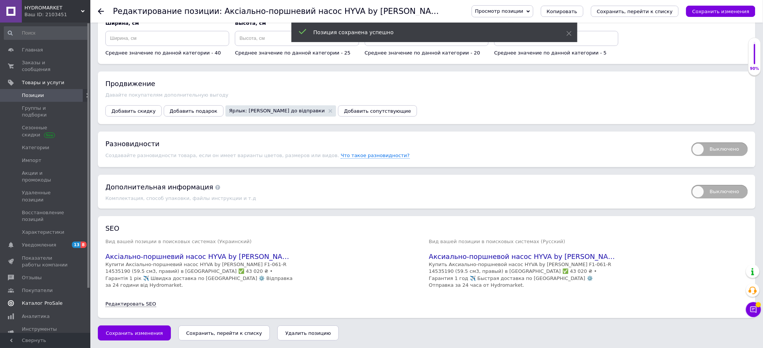
click at [43, 297] on link "Каталог ProSale" at bounding box center [46, 303] width 92 height 13
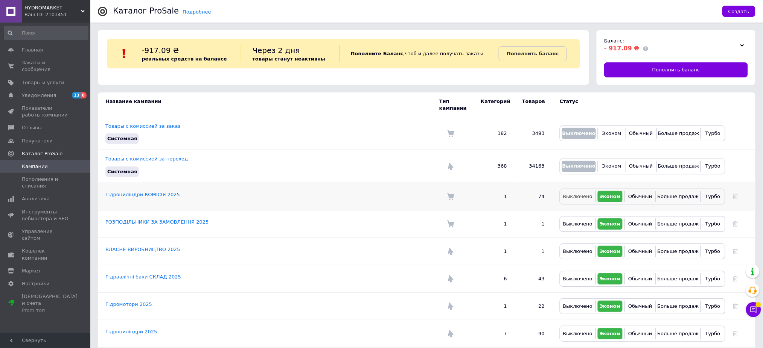
click at [571, 194] on span "Выключено" at bounding box center [577, 197] width 29 height 6
drag, startPoint x: 572, startPoint y: 208, endPoint x: 572, endPoint y: 216, distance: 7.5
click at [572, 216] on td "Выключено Эконом Обычный Больше продаж Турбо" at bounding box center [638, 223] width 173 height 27
click at [572, 221] on span "Выключено" at bounding box center [577, 224] width 29 height 6
click at [573, 249] on span "Выключено" at bounding box center [577, 252] width 29 height 6
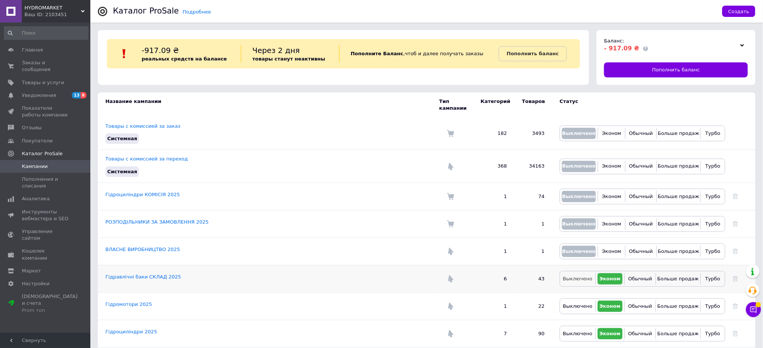
click at [574, 276] on button "Выключено" at bounding box center [578, 279] width 32 height 11
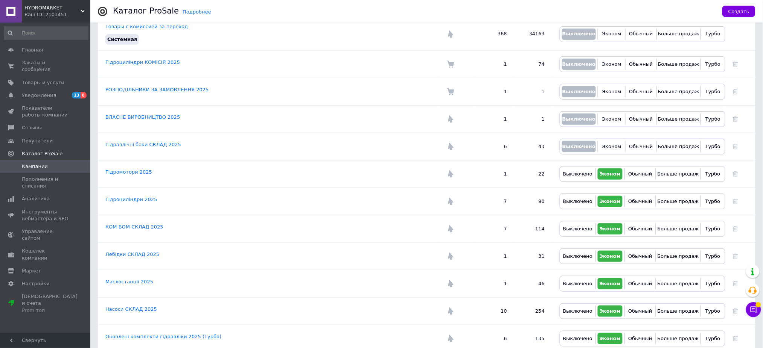
scroll to position [134, 0]
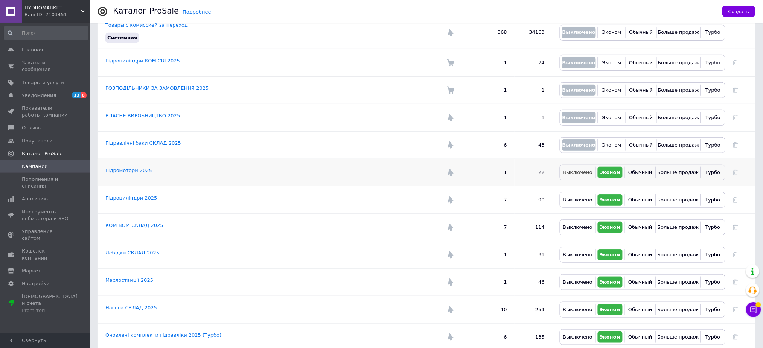
click at [572, 170] on span "Выключено" at bounding box center [577, 173] width 29 height 6
click at [570, 197] on span "Выключено" at bounding box center [577, 200] width 29 height 6
click at [572, 225] on button "Выключено" at bounding box center [578, 227] width 32 height 11
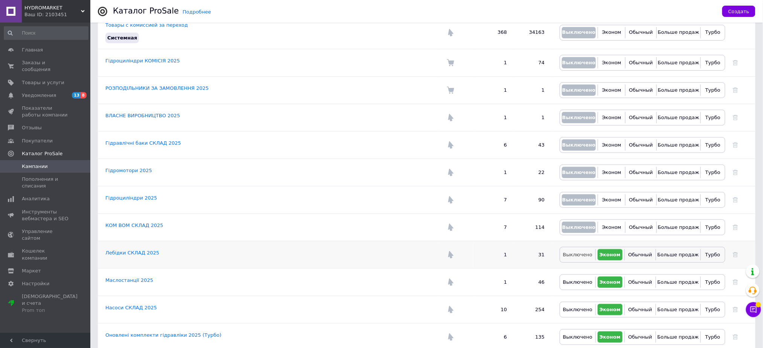
click at [572, 254] on button "Выключено" at bounding box center [578, 254] width 32 height 11
click at [571, 281] on button "Выключено" at bounding box center [578, 282] width 32 height 11
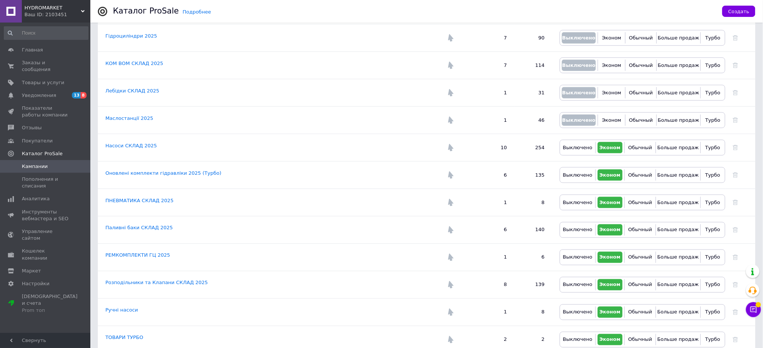
scroll to position [312, 0]
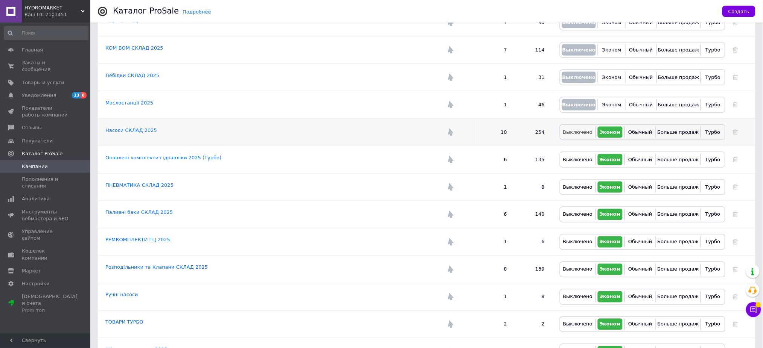
click at [565, 129] on span "Выключено" at bounding box center [577, 132] width 29 height 6
click at [571, 159] on button "Выключено" at bounding box center [578, 159] width 32 height 11
click at [571, 184] on span "Выключено" at bounding box center [577, 187] width 29 height 6
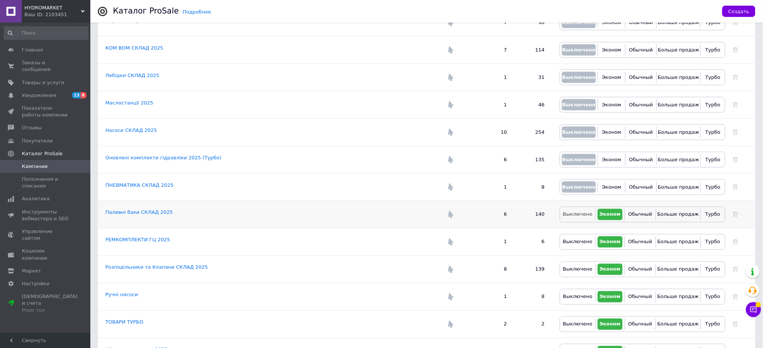
click at [572, 212] on span "Выключено" at bounding box center [577, 215] width 29 height 6
click at [576, 239] on span "Выключено" at bounding box center [577, 242] width 29 height 6
click at [576, 267] on span "Выключено" at bounding box center [577, 270] width 29 height 6
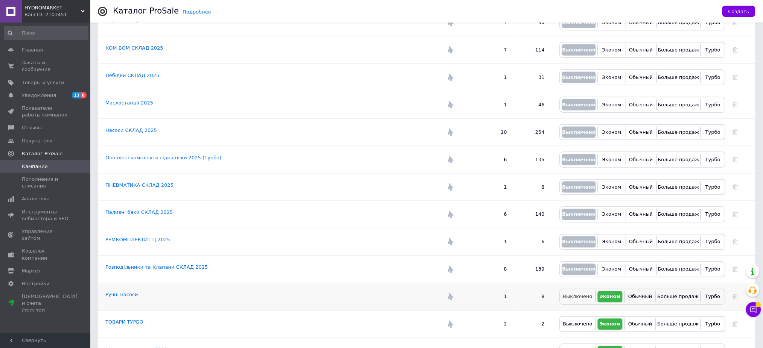
click at [578, 294] on span "Выключено" at bounding box center [577, 297] width 29 height 6
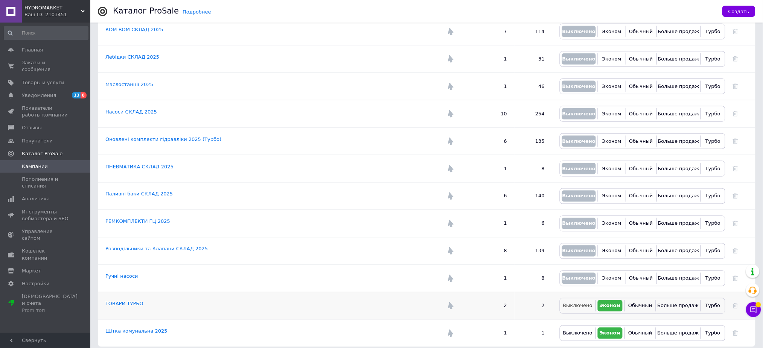
click at [590, 303] on span "Выключено" at bounding box center [577, 306] width 29 height 6
click at [576, 331] on span "Выключено" at bounding box center [577, 334] width 29 height 6
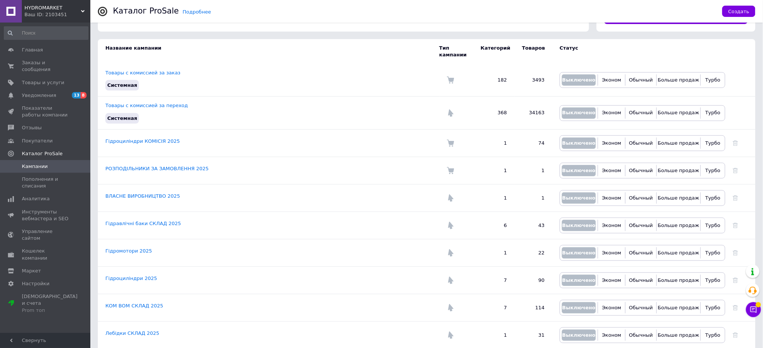
scroll to position [0, 0]
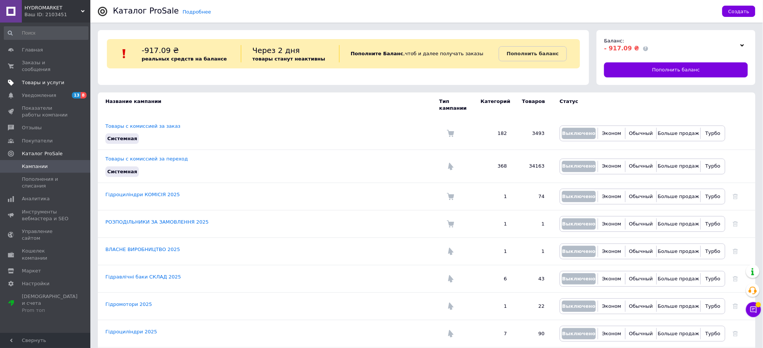
click at [52, 79] on span "Товары и услуги" at bounding box center [43, 82] width 43 height 7
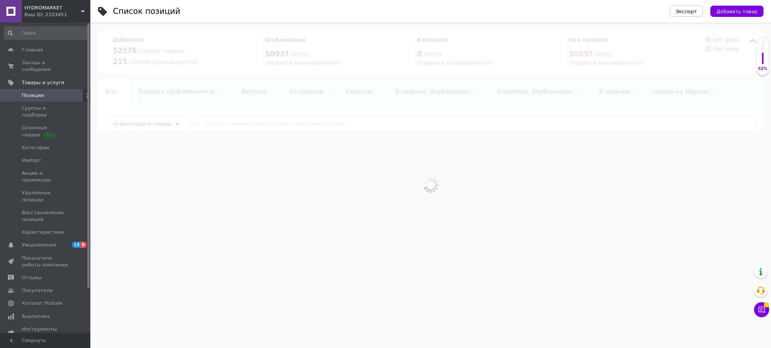
click at [54, 14] on div "Ваш ID: 2103451" at bounding box center [57, 14] width 66 height 7
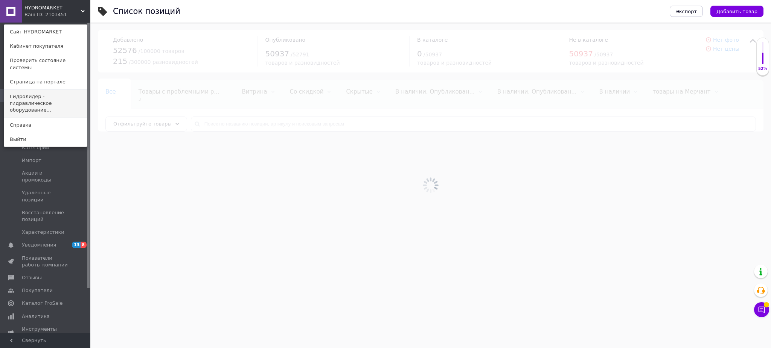
click at [57, 90] on link "Гидролидер - гидравлическое оборудование..." at bounding box center [45, 104] width 83 height 28
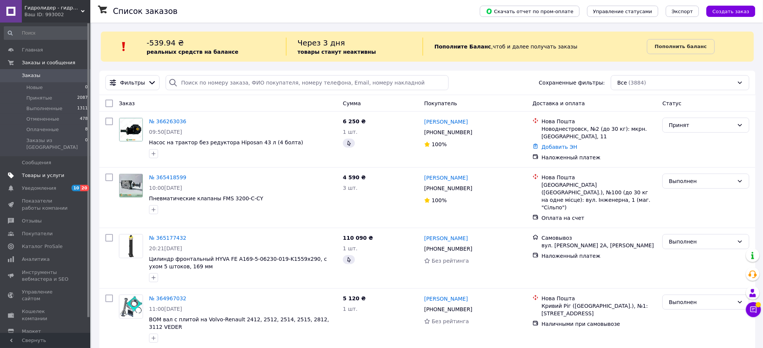
click at [62, 172] on span "Товары и услуги" at bounding box center [46, 175] width 48 height 7
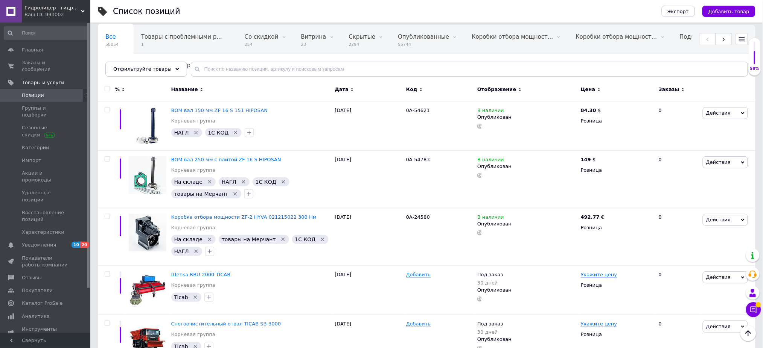
scroll to position [48, 0]
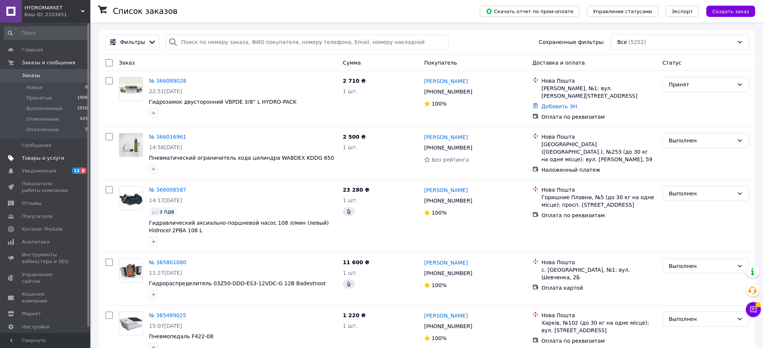
click at [52, 161] on span "Товары и услуги" at bounding box center [43, 158] width 43 height 7
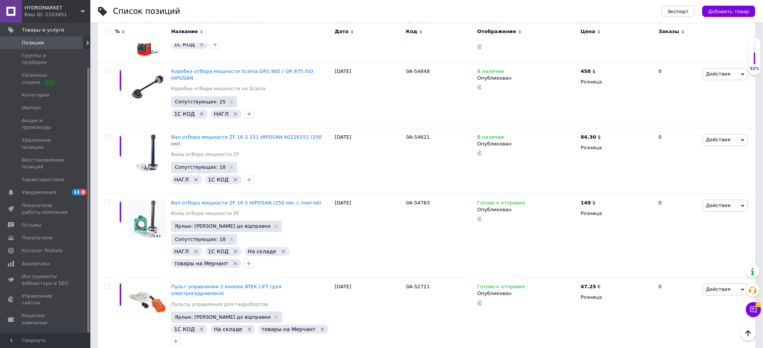
scroll to position [654, 0]
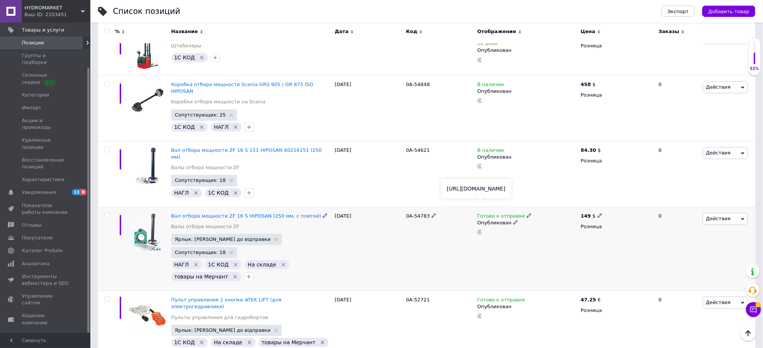
click at [478, 230] on icon at bounding box center [479, 232] width 5 height 5
click at [483, 164] on div at bounding box center [479, 166] width 7 height 5
click at [481, 164] on icon at bounding box center [479, 166] width 5 height 5
click at [55, 189] on span "Уведомления" at bounding box center [46, 192] width 48 height 7
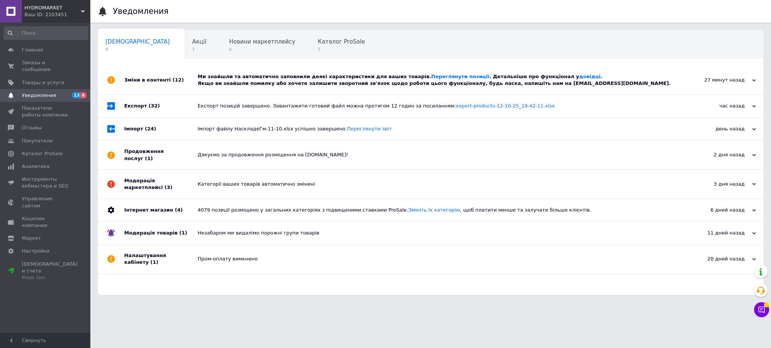
click at [56, 3] on div "HYDROMARKET Ваш ID: 2103451" at bounding box center [56, 11] width 68 height 23
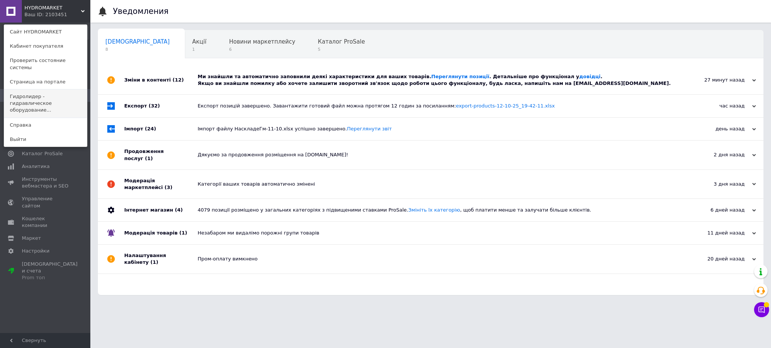
click at [52, 94] on link "Гидролидер - гидравлическое оборудование..." at bounding box center [45, 104] width 83 height 28
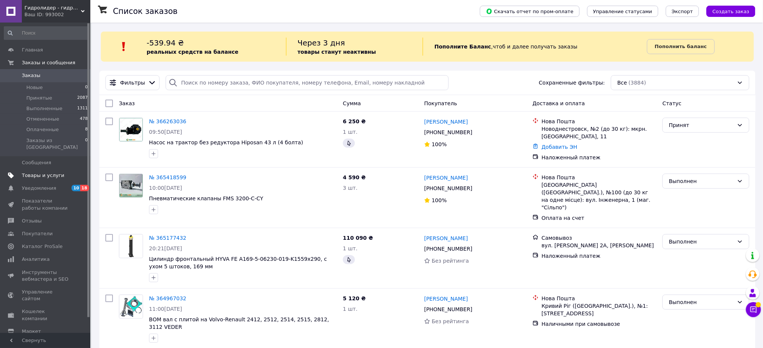
click at [61, 172] on span "Товары и услуги" at bounding box center [46, 175] width 48 height 7
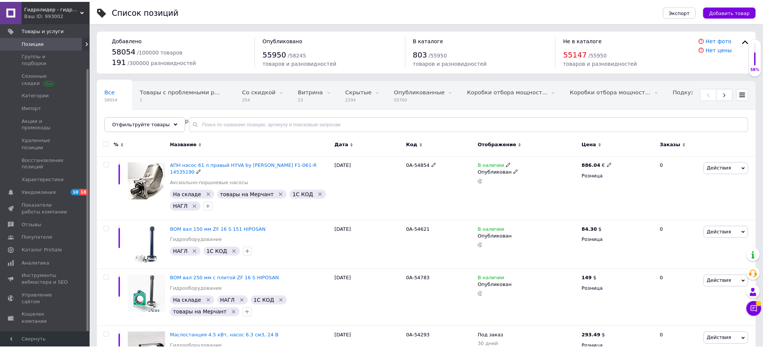
scroll to position [40, 0]
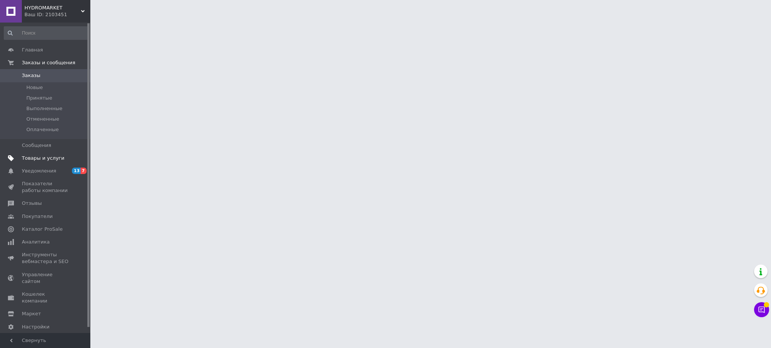
click at [59, 155] on span "Товары и услуги" at bounding box center [46, 158] width 48 height 7
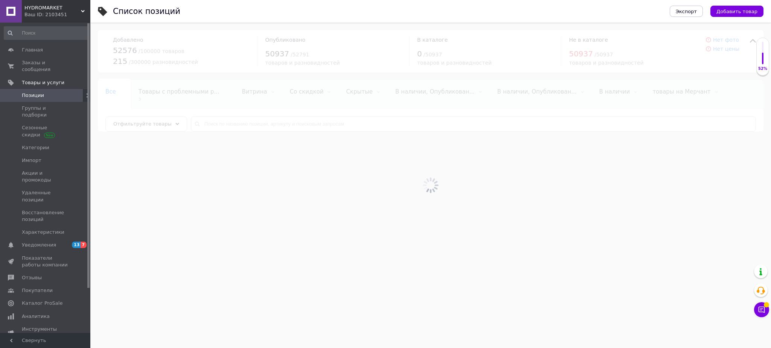
click at [319, 126] on div at bounding box center [430, 186] width 680 height 326
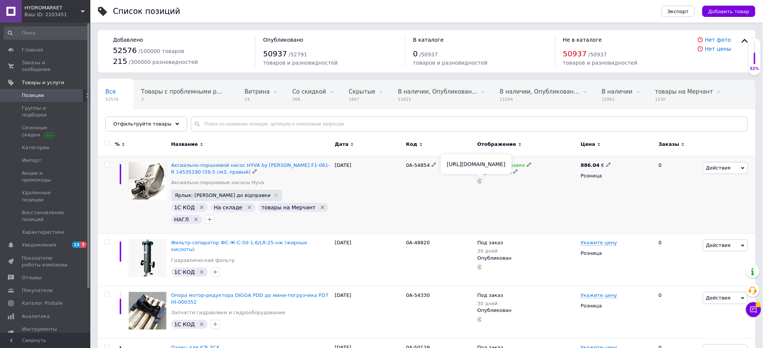
click at [478, 181] on use at bounding box center [479, 181] width 5 height 5
click at [244, 129] on input "text" at bounding box center [469, 124] width 557 height 15
paste input "0А-24580"
type input "0А-24580"
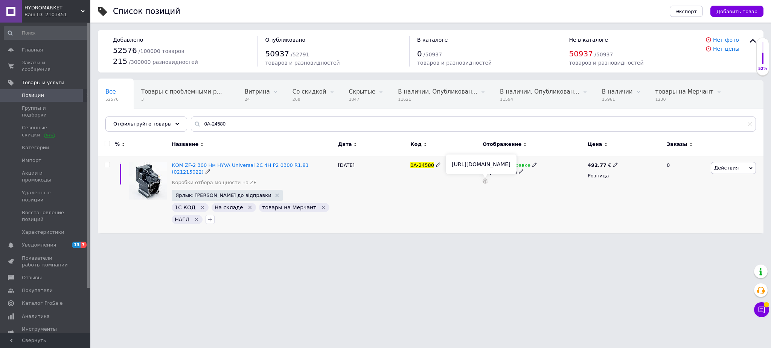
click at [485, 181] on icon at bounding box center [484, 181] width 5 height 5
